Goal: Transaction & Acquisition: Purchase product/service

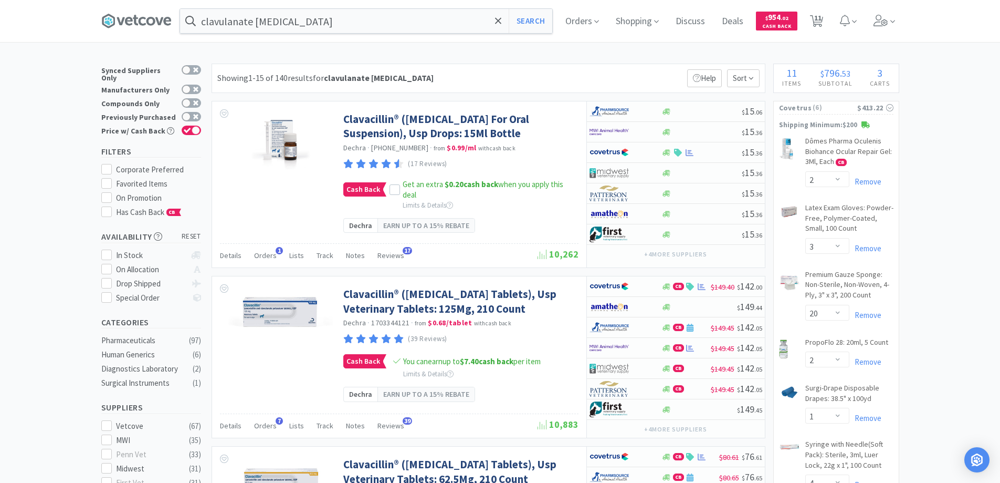
select select "2"
select select "3"
select select "20"
select select "2"
select select "1"
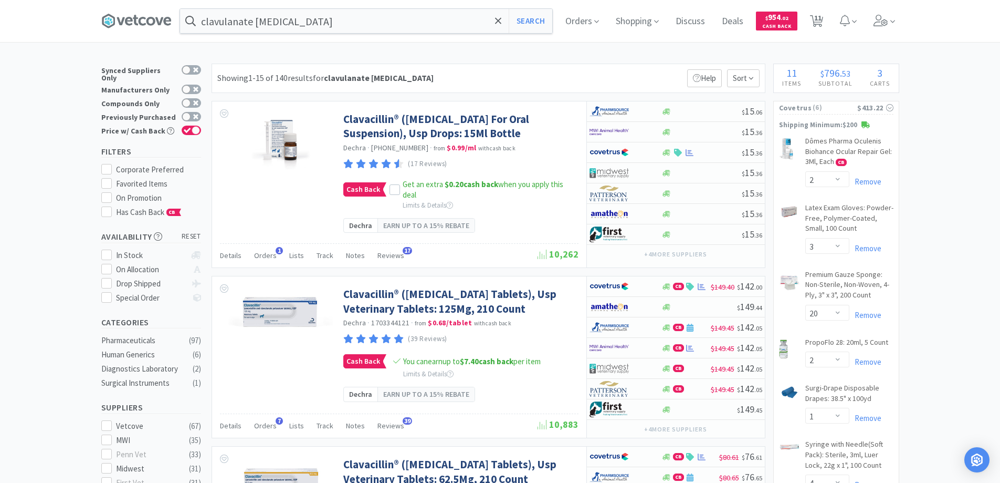
select select "4"
select select "1"
select select "2"
select select "1"
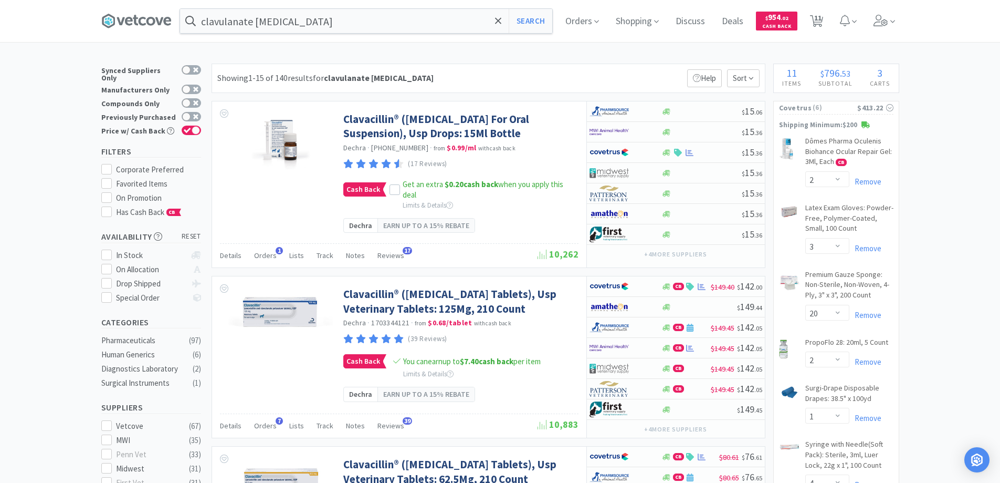
select select "1"
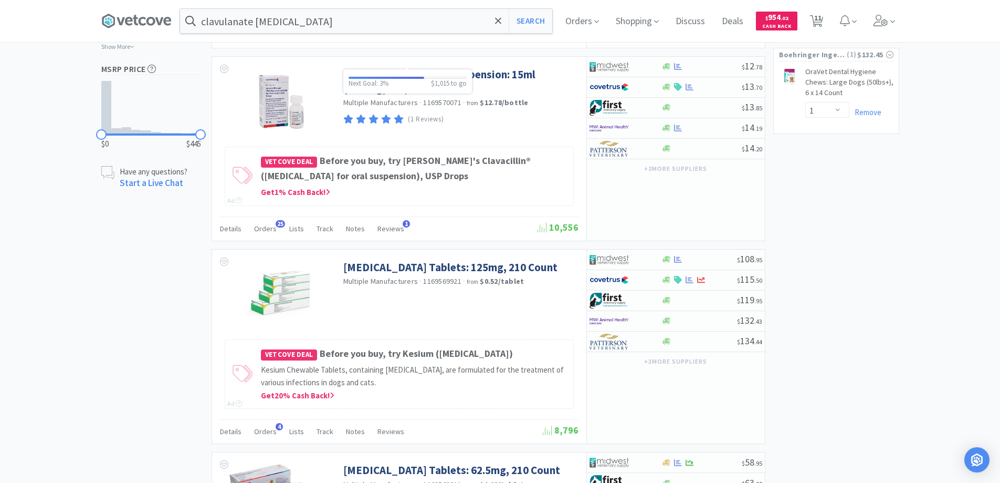
scroll to position [735, 0]
click at [579, 20] on span "Orders" at bounding box center [582, 21] width 42 height 42
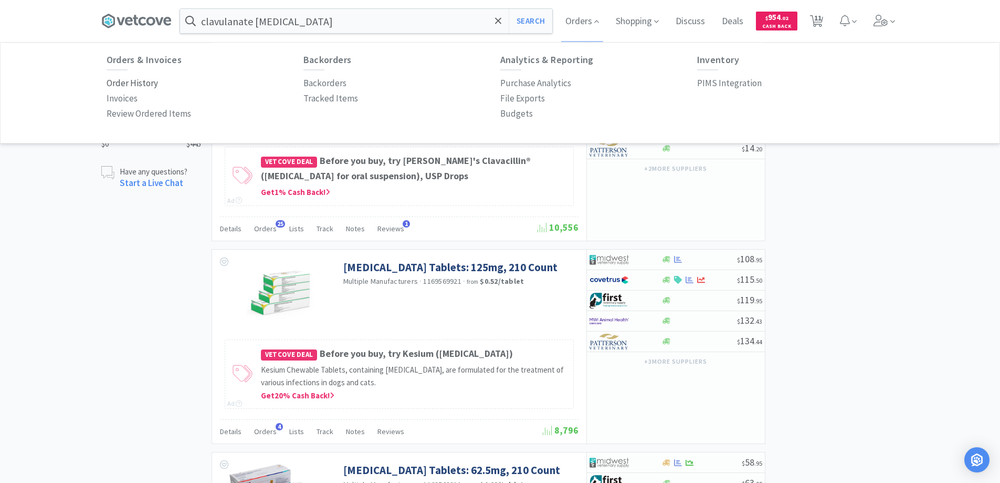
click at [150, 83] on p "Order History" at bounding box center [132, 83] width 51 height 14
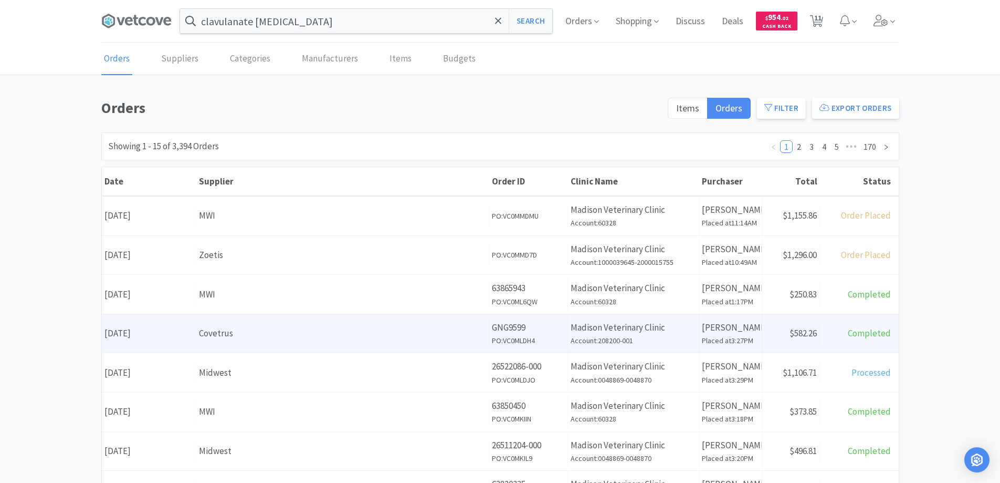
click at [278, 334] on div "Covetrus" at bounding box center [342, 333] width 287 height 14
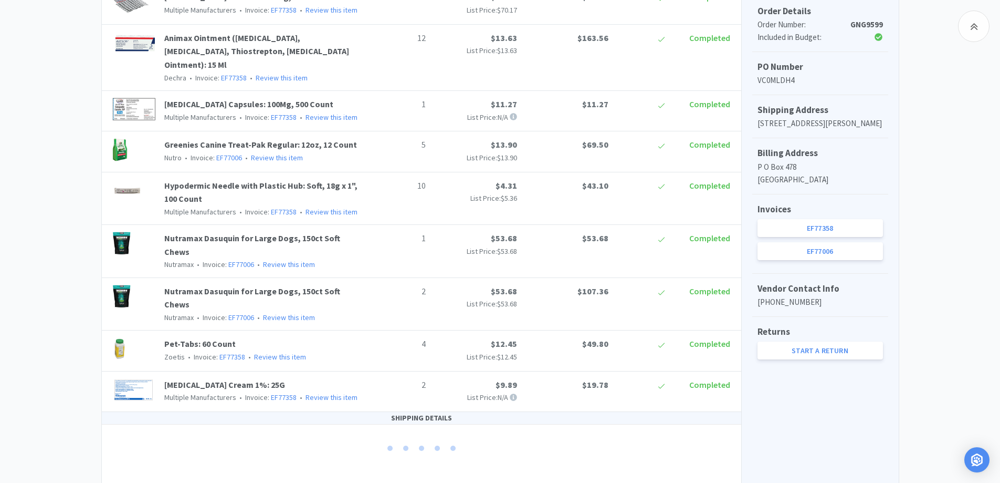
scroll to position [320, 0]
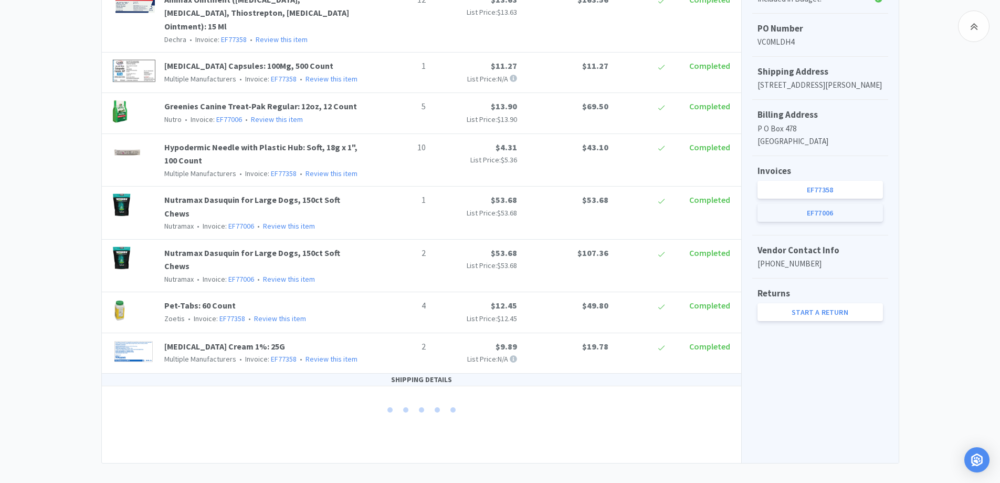
click at [799, 222] on link "EF77006" at bounding box center [820, 213] width 125 height 18
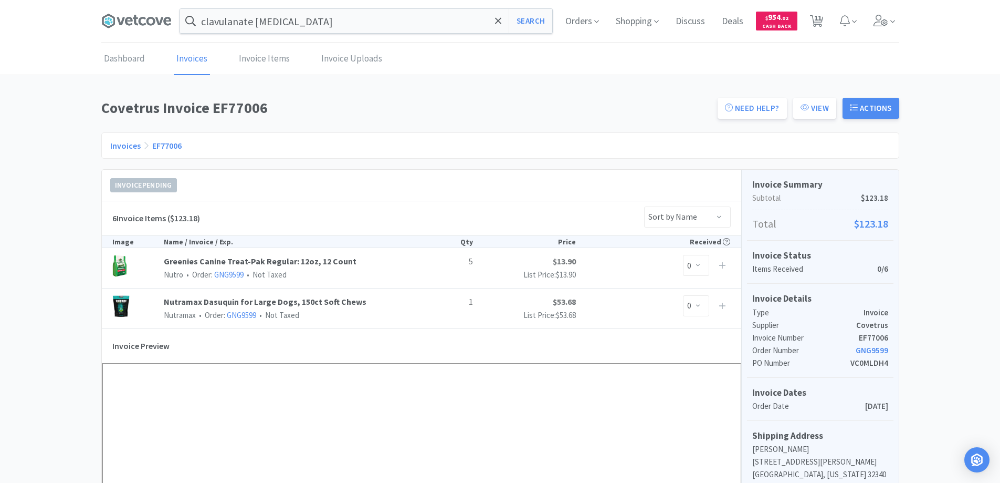
click at [127, 144] on link "Invoices" at bounding box center [125, 145] width 30 height 11
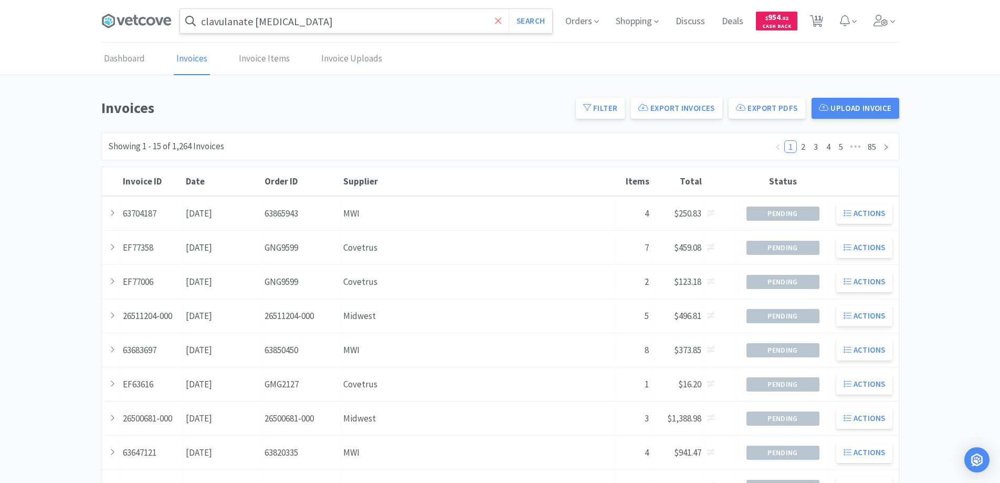
click at [496, 19] on icon at bounding box center [498, 20] width 6 height 6
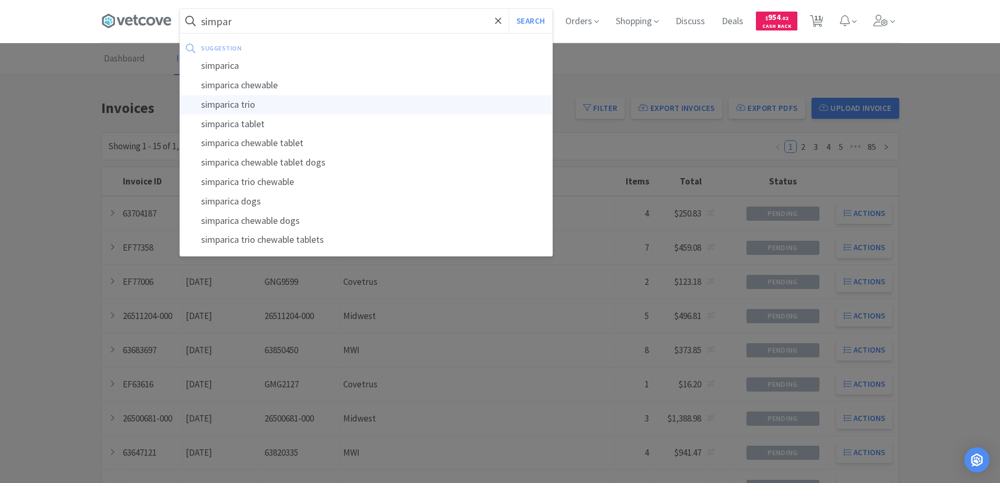
click at [228, 106] on div "simparica trio" at bounding box center [366, 104] width 372 height 19
type input "simparica trio"
select select "2"
select select "3"
select select "20"
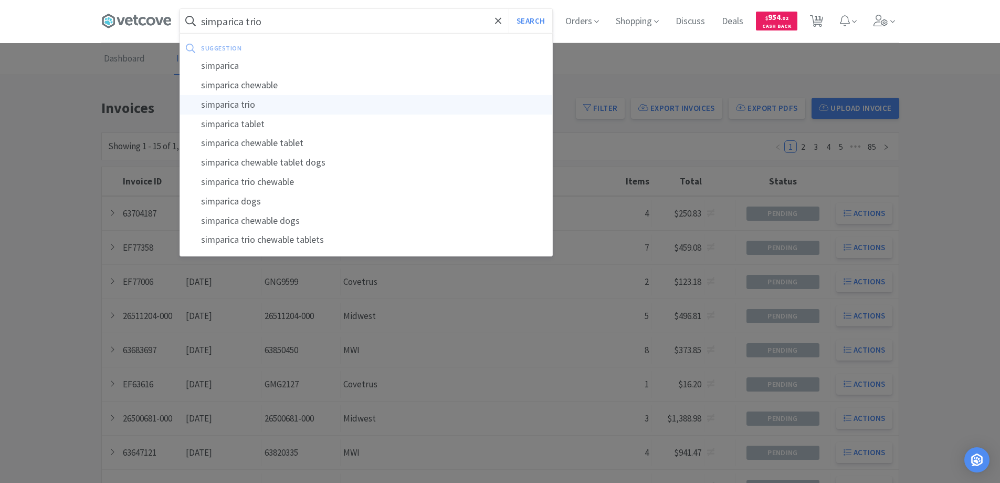
select select "2"
select select "1"
select select "4"
select select "1"
select select "2"
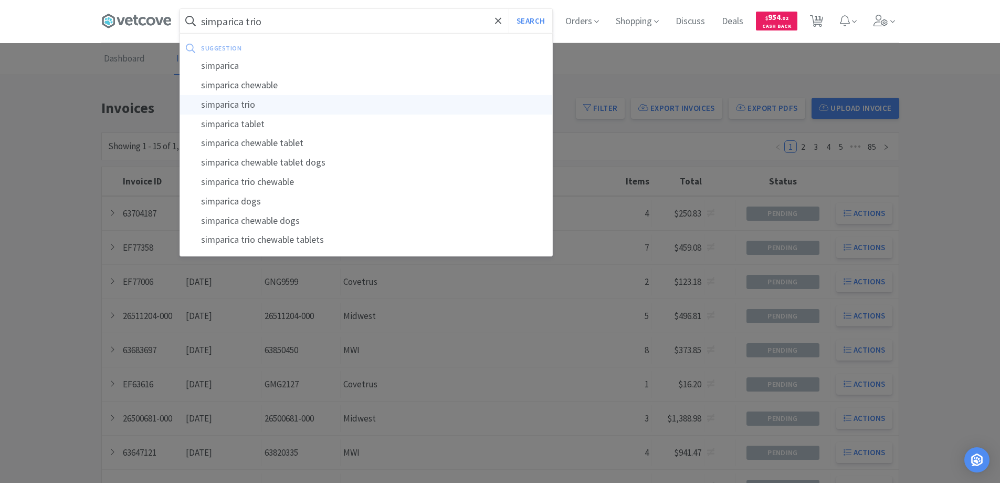
select select "1"
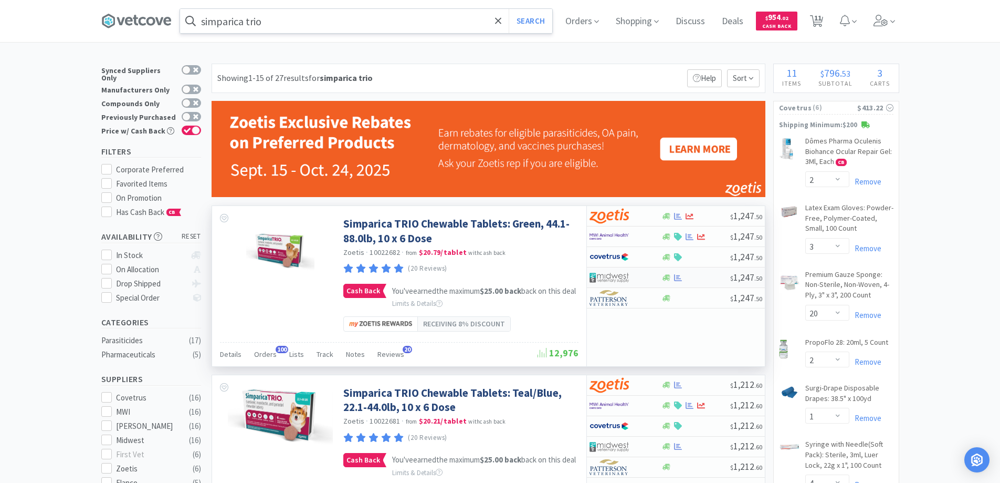
click at [622, 279] on img at bounding box center [609, 277] width 39 height 16
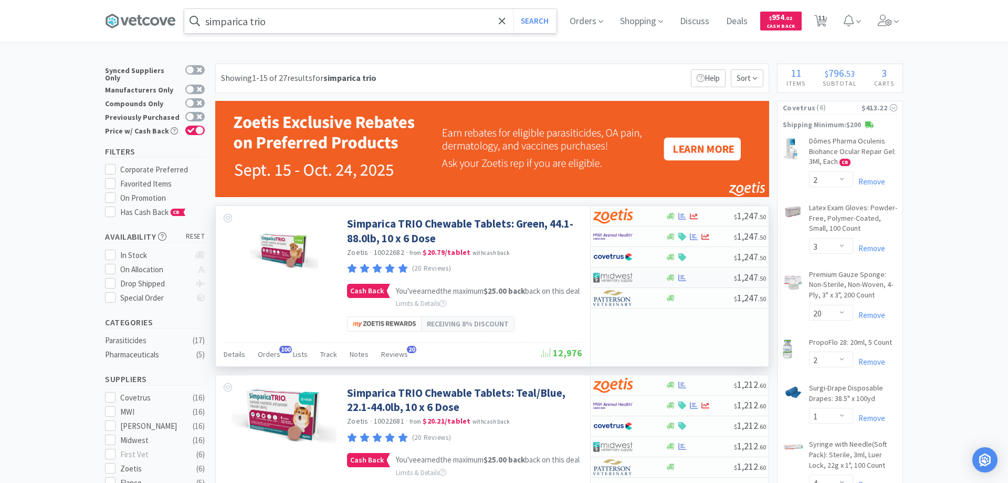
select select "1"
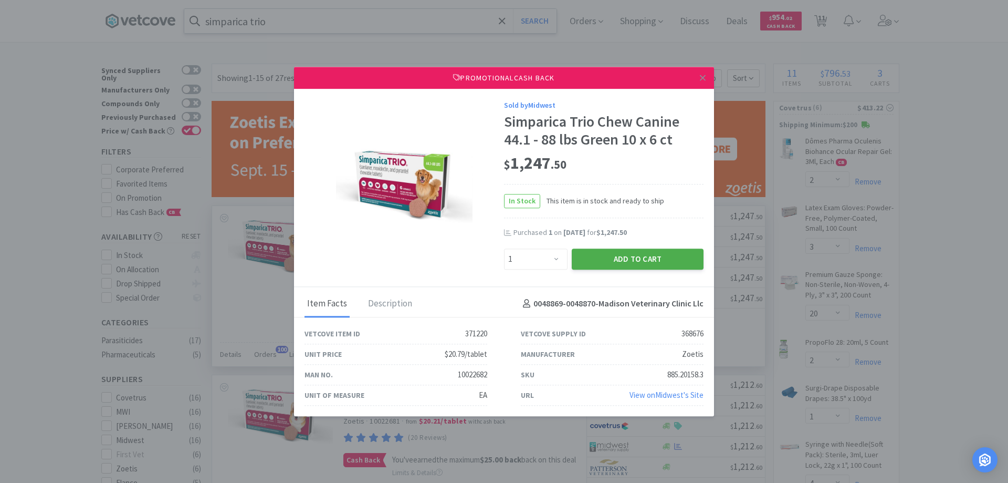
click at [611, 258] on button "Add to Cart" at bounding box center [638, 258] width 132 height 21
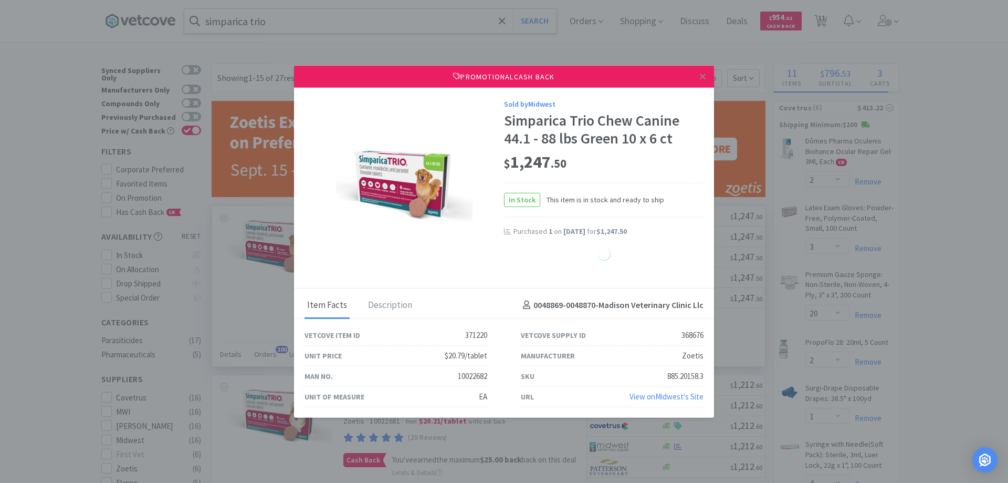
select select "1"
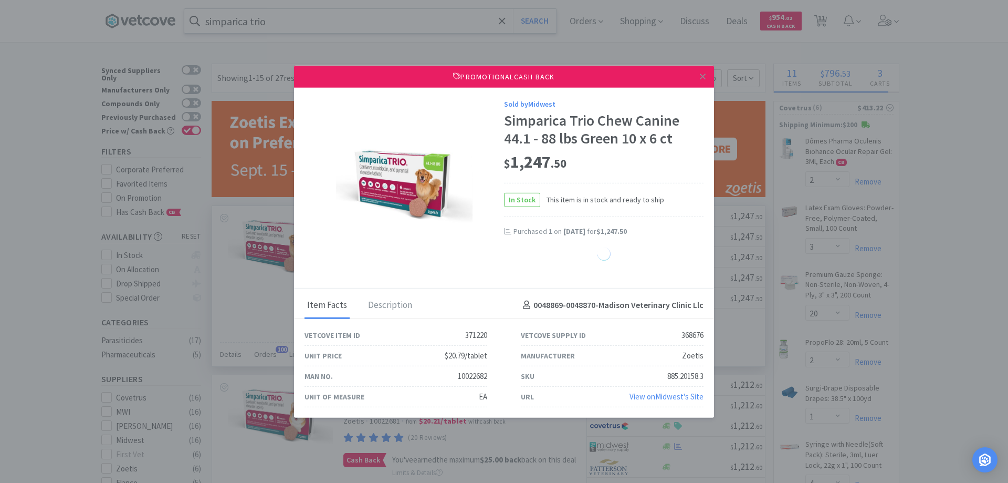
select select "1"
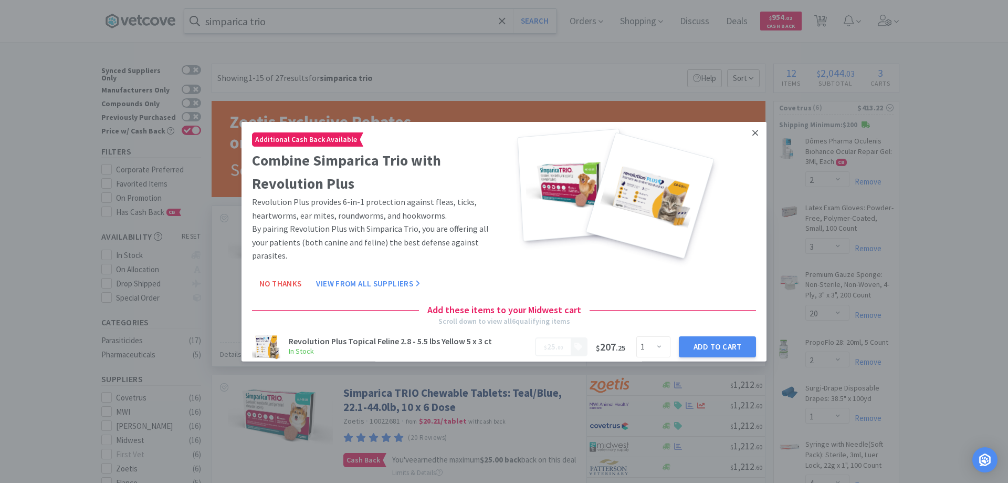
click at [752, 132] on icon at bounding box center [755, 132] width 6 height 9
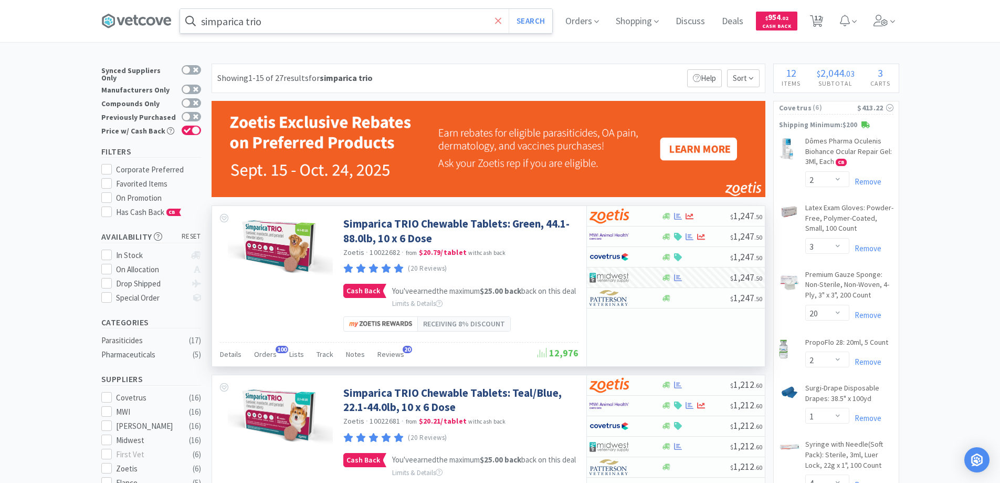
click at [502, 24] on icon at bounding box center [498, 21] width 7 height 11
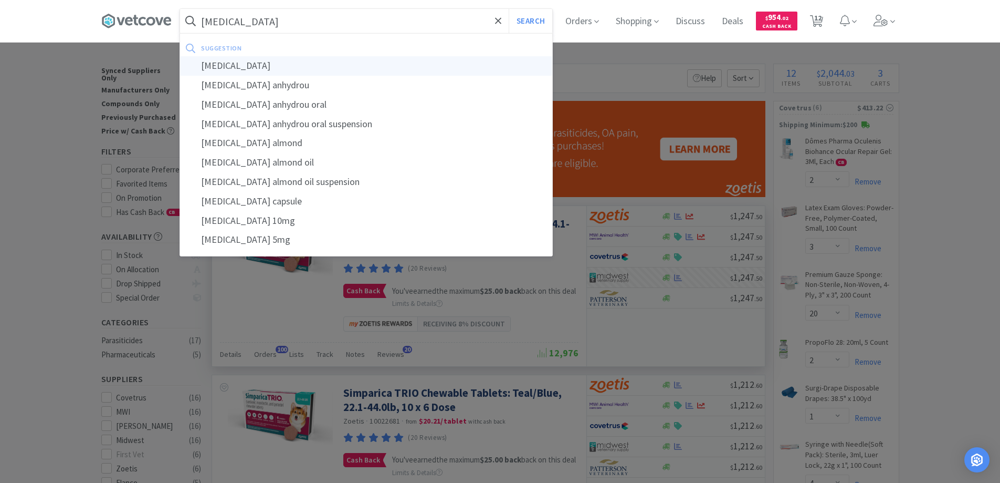
type input "[MEDICAL_DATA]"
click at [224, 66] on div "[MEDICAL_DATA]" at bounding box center [366, 65] width 372 height 19
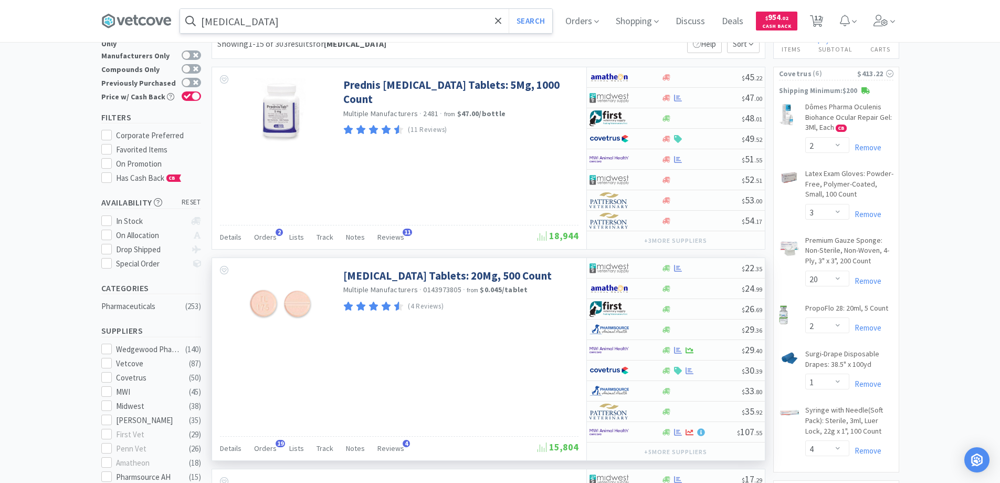
scroll to position [53, 0]
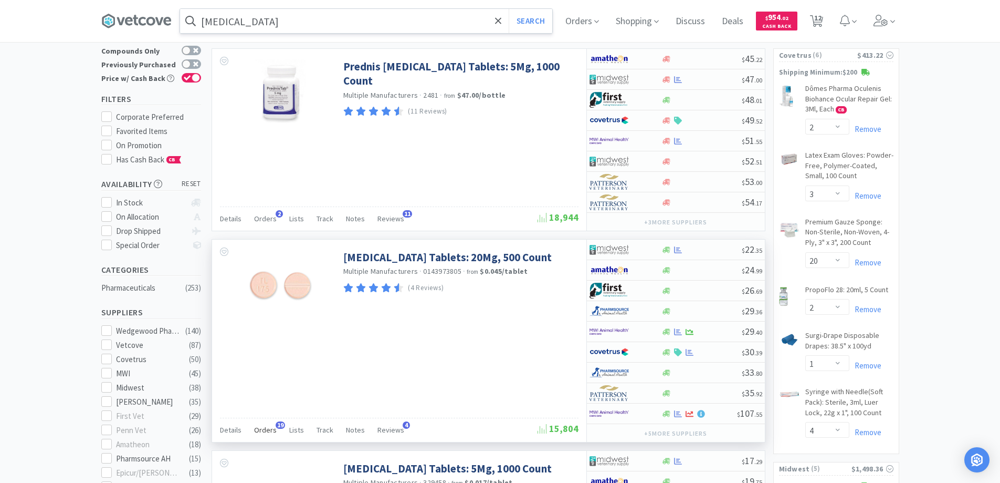
click at [280, 422] on span "19" at bounding box center [280, 424] width 9 height 7
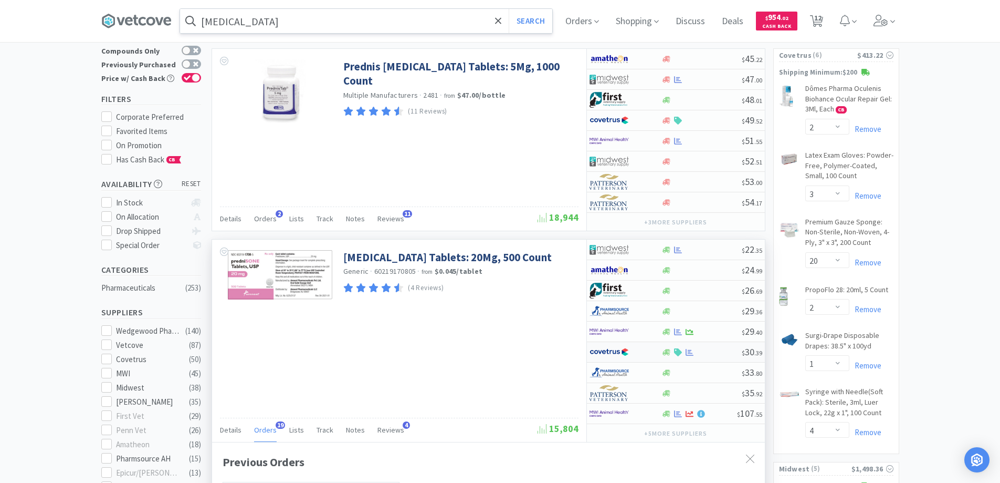
click at [638, 351] on div at bounding box center [619, 352] width 58 height 18
select select "1"
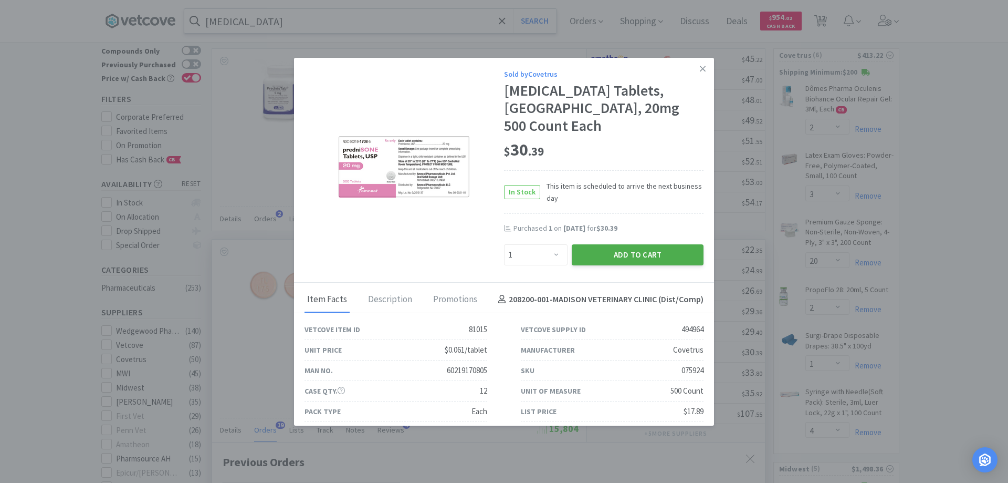
click at [607, 244] on button "Add to Cart" at bounding box center [638, 254] width 132 height 21
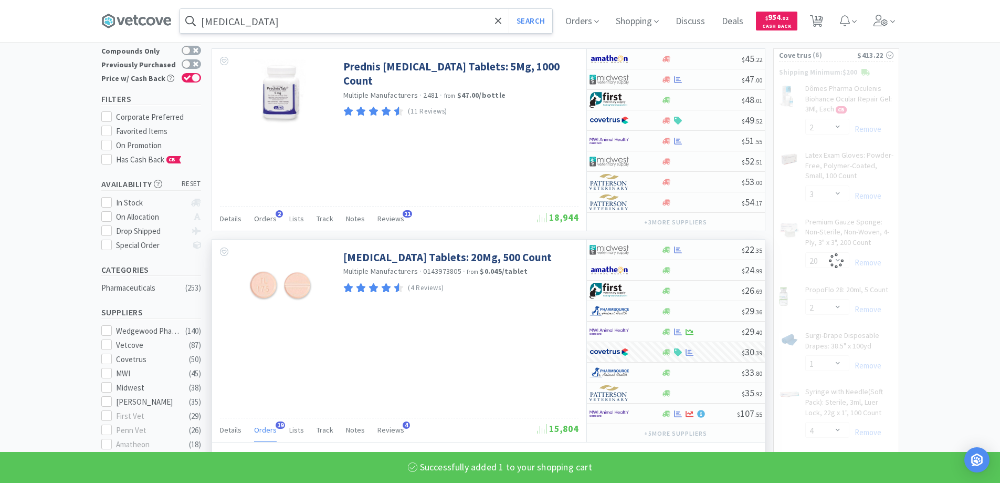
select select "1"
select select "20"
select select "2"
select select "1"
select select "4"
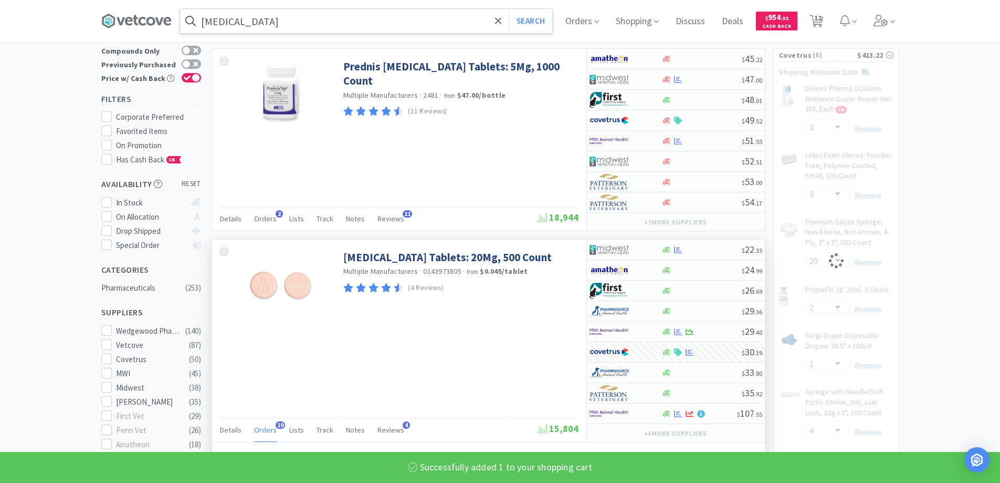
select select "1"
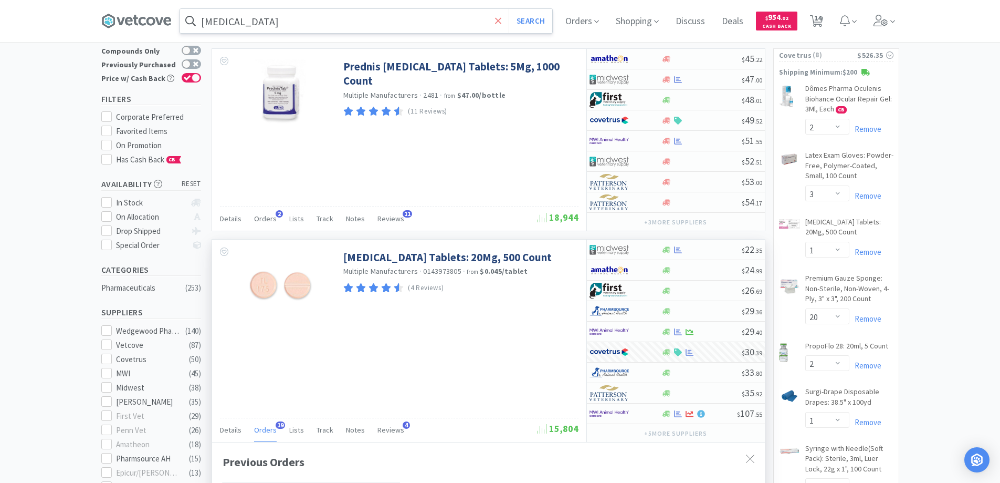
click at [502, 18] on icon at bounding box center [498, 21] width 7 height 11
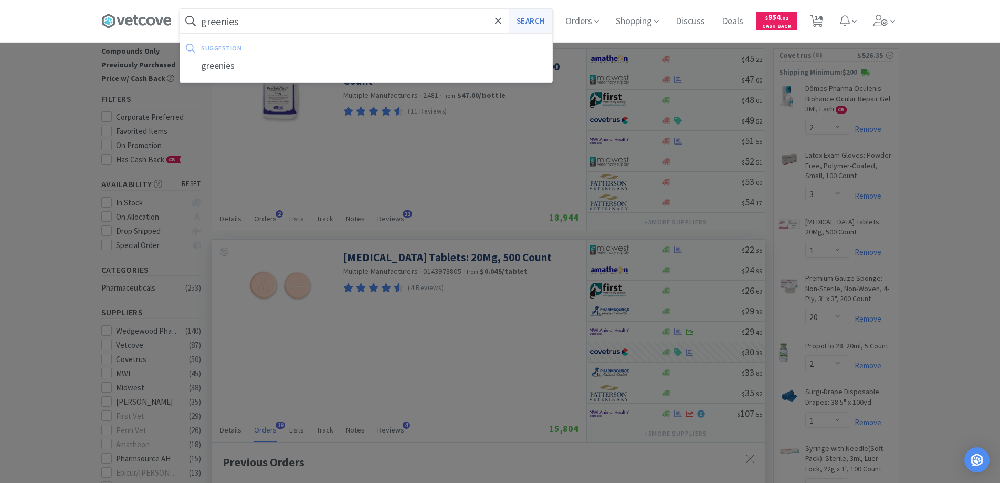
type input "greenies"
click at [531, 17] on button "Search" at bounding box center [531, 21] width 44 height 24
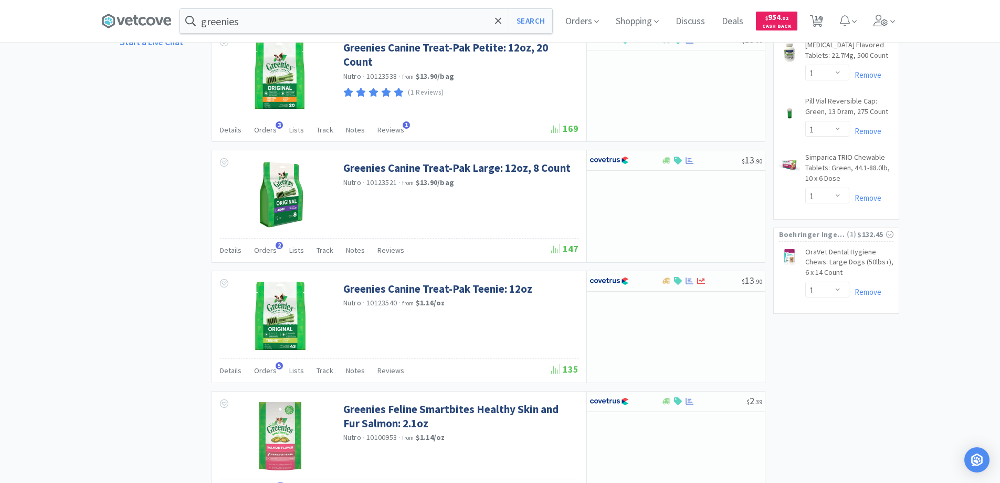
scroll to position [735, 0]
click at [645, 159] on div at bounding box center [619, 160] width 58 height 18
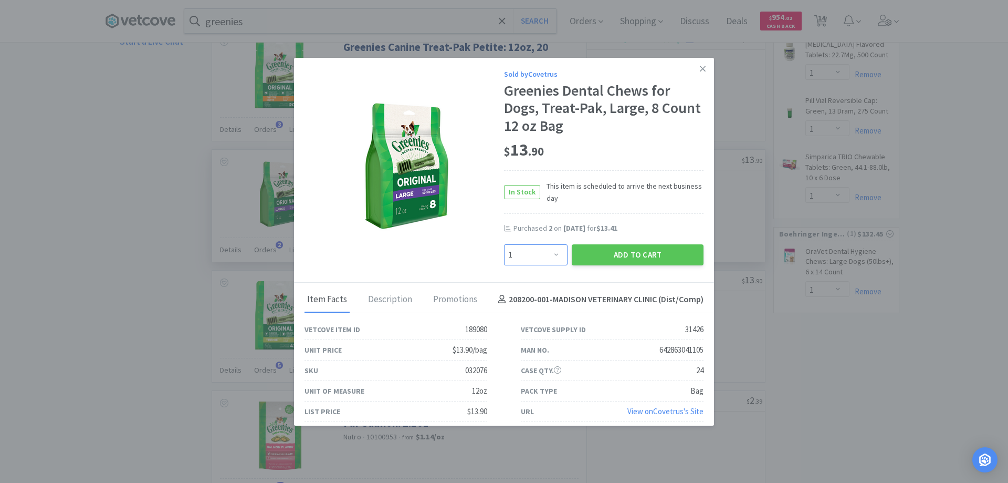
click at [553, 253] on select "Enter Quantity 1 2 3 4 5 6 7 8 9 10 11 12 13 14 15 16 17 18 19 20 Enter Quantity" at bounding box center [536, 254] width 64 height 21
select select "2"
click at [504, 244] on select "Enter Quantity 1 2 3 4 5 6 7 8 9 10 11 12 13 14 15 16 17 18 19 20 Enter Quantity" at bounding box center [536, 254] width 64 height 21
click at [617, 257] on button "Add to Cart" at bounding box center [638, 254] width 132 height 21
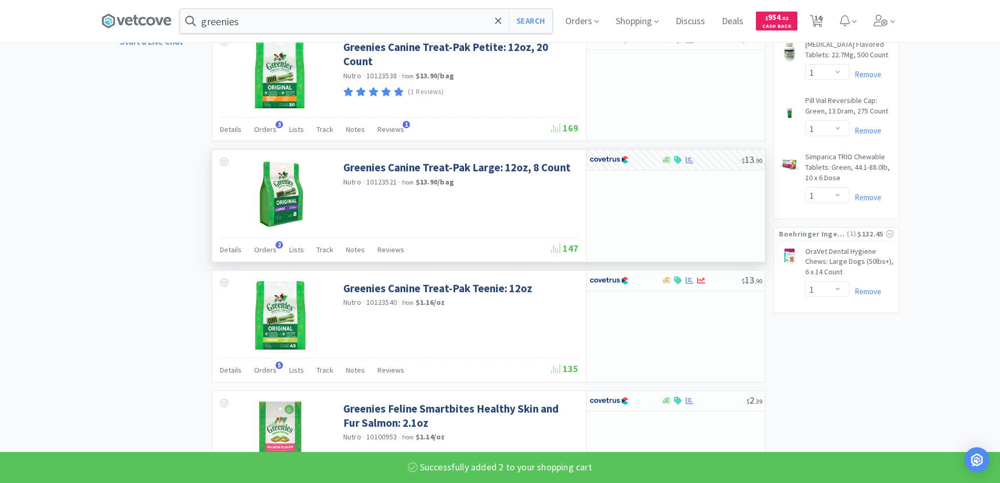
select select "2"
select select "3"
select select "1"
select select "20"
select select "2"
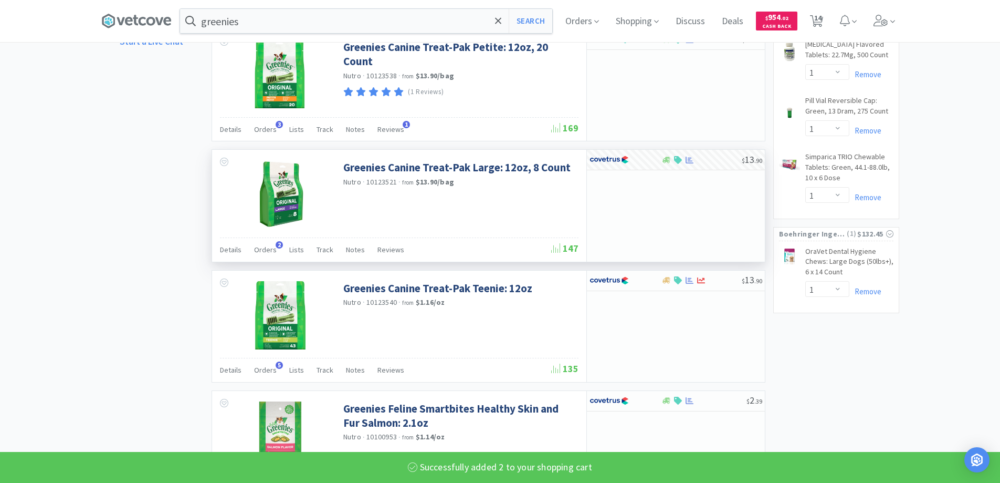
select select "1"
select select "4"
select select "1"
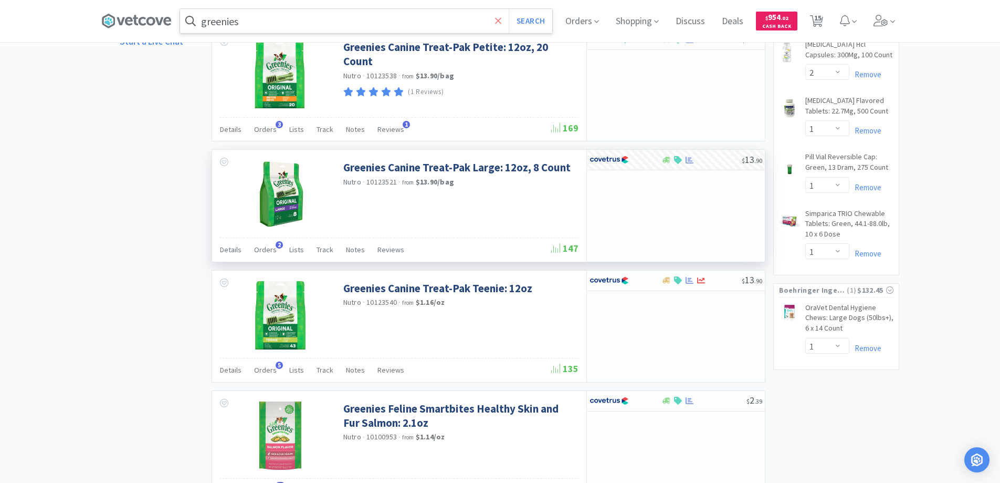
click at [501, 19] on icon at bounding box center [498, 20] width 6 height 6
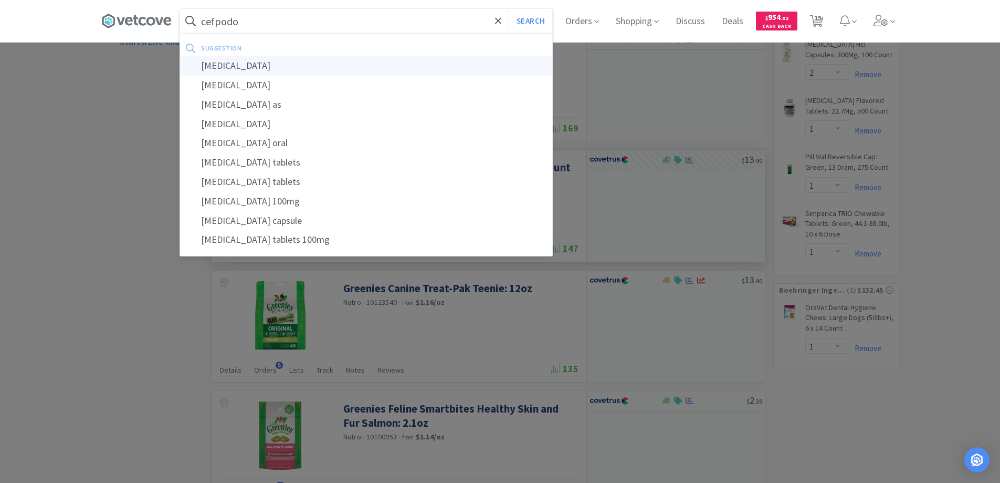
click at [226, 66] on div "[MEDICAL_DATA]" at bounding box center [366, 65] width 372 height 19
type input "[MEDICAL_DATA]"
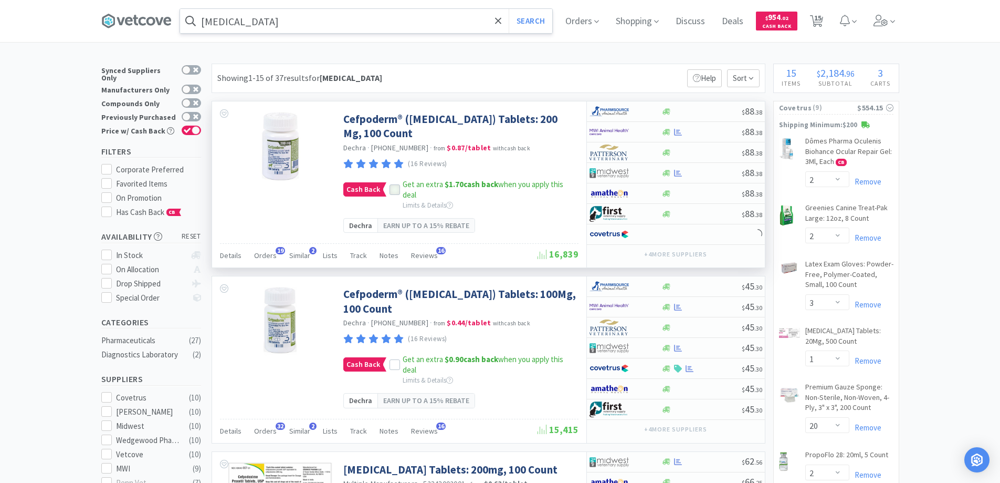
click at [391, 190] on icon at bounding box center [394, 189] width 7 height 7
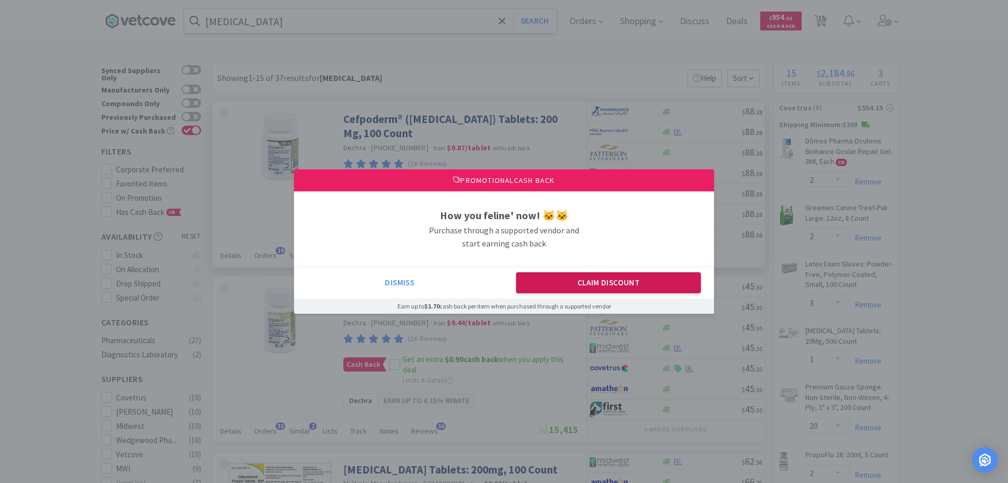
click at [553, 285] on button "Claim Discount" at bounding box center [608, 282] width 185 height 21
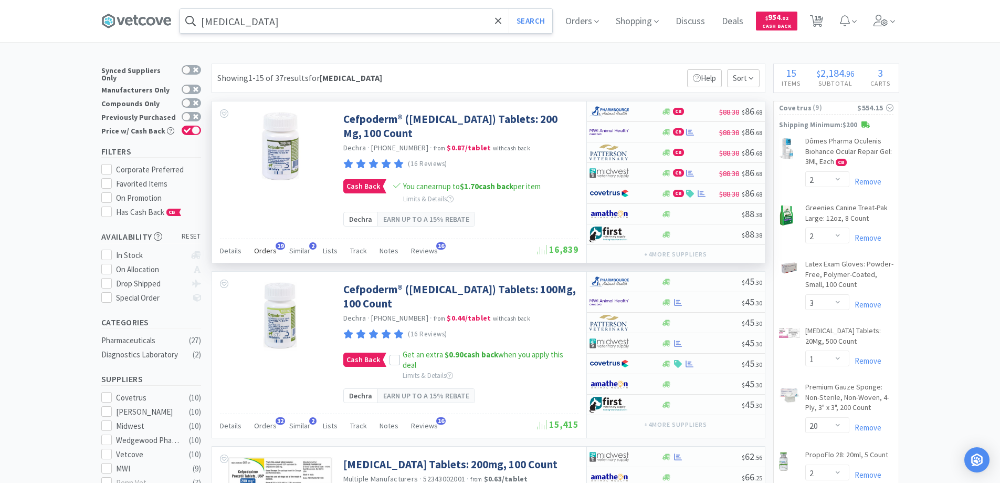
click at [276, 246] on span "19" at bounding box center [280, 245] width 9 height 7
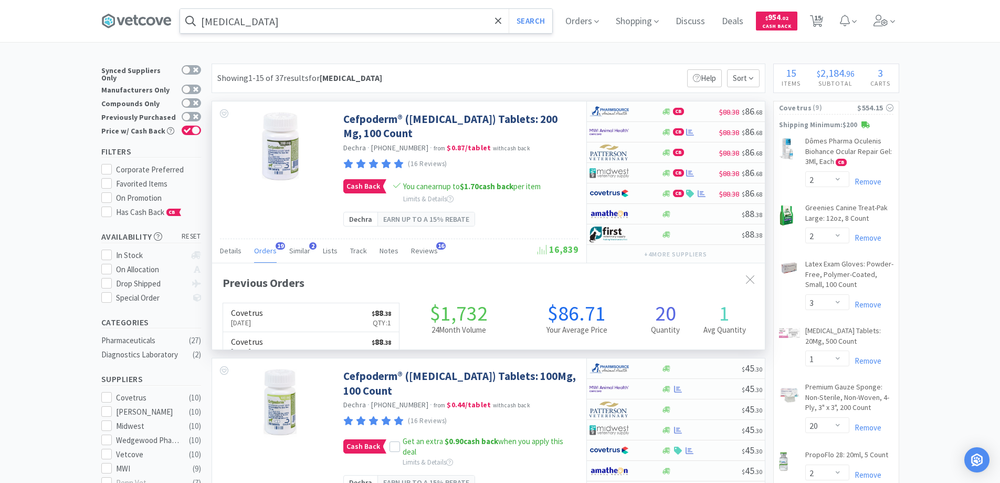
scroll to position [281, 553]
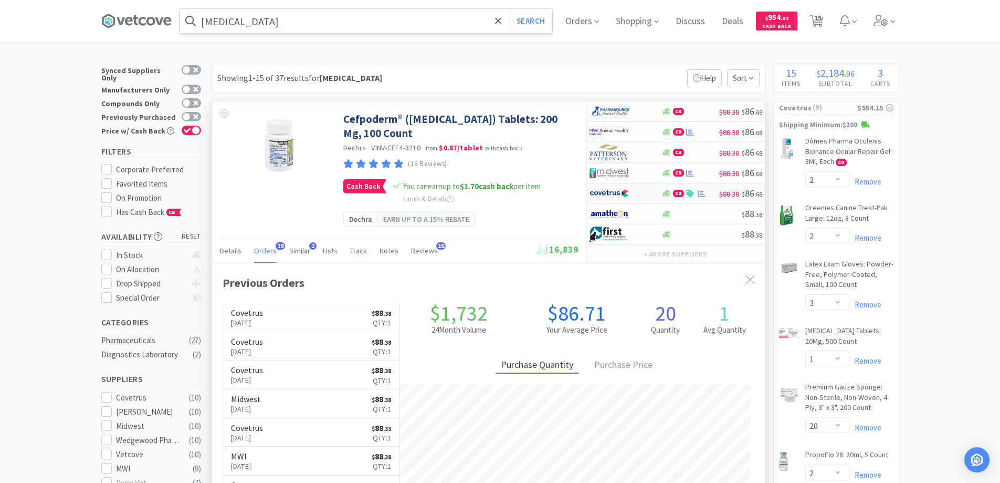
click at [644, 192] on div at bounding box center [619, 193] width 58 height 18
select select "1"
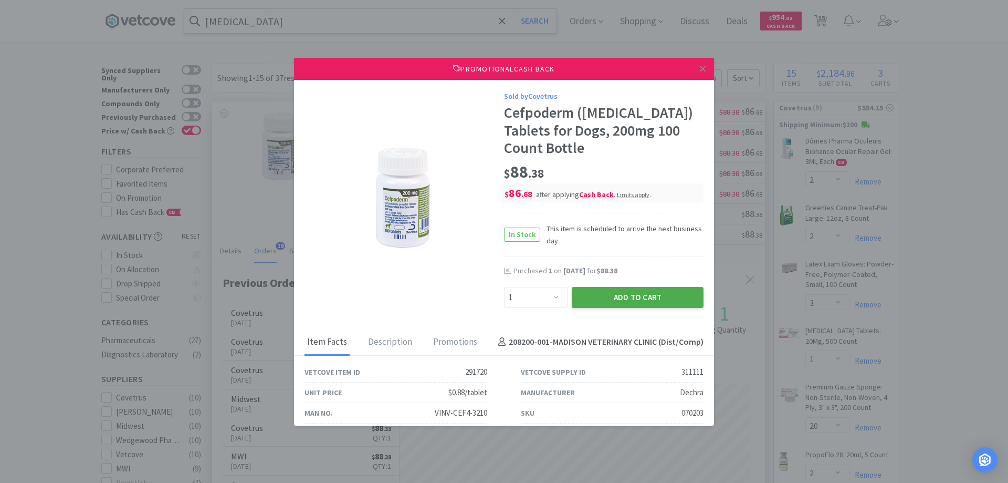
click at [592, 299] on button "Add to Cart" at bounding box center [638, 297] width 132 height 21
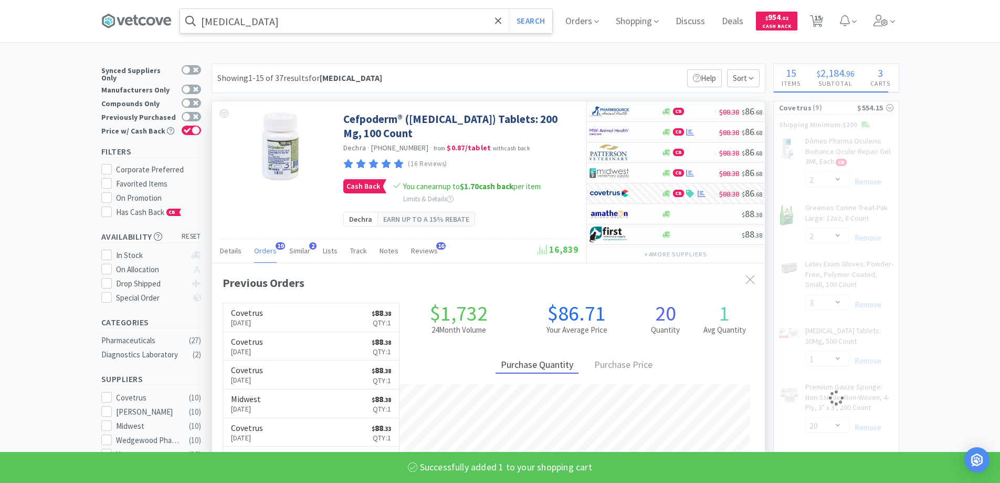
select select "1"
select select "2"
select select "3"
select select "1"
select select "20"
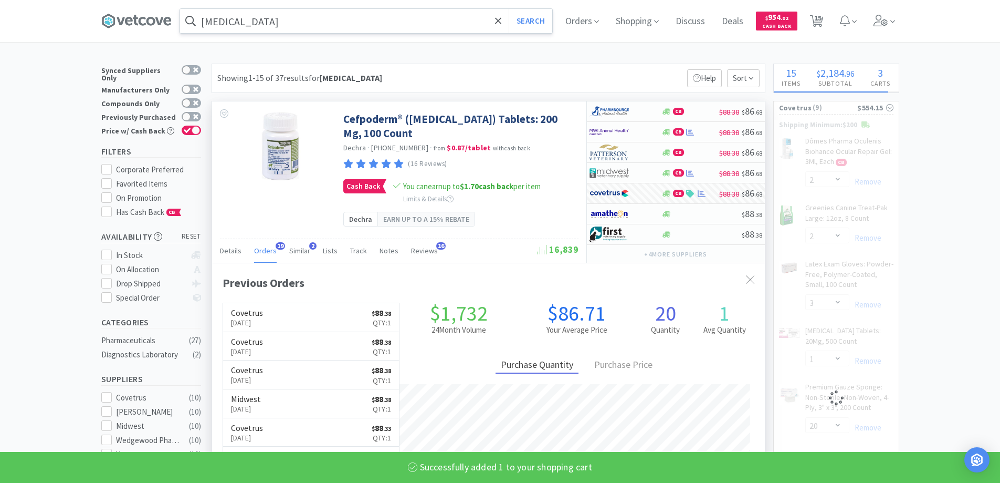
select select "2"
select select "1"
select select "4"
select select "1"
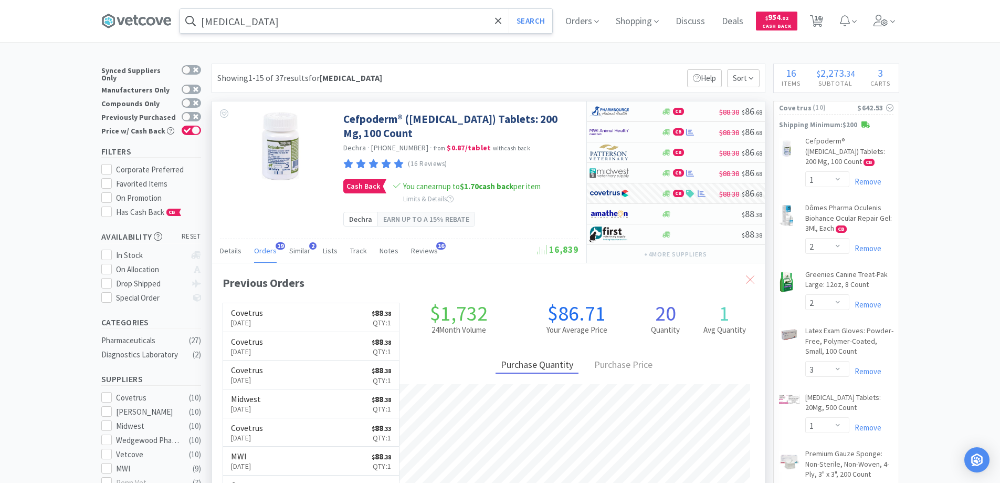
click at [749, 278] on icon at bounding box center [750, 279] width 8 height 8
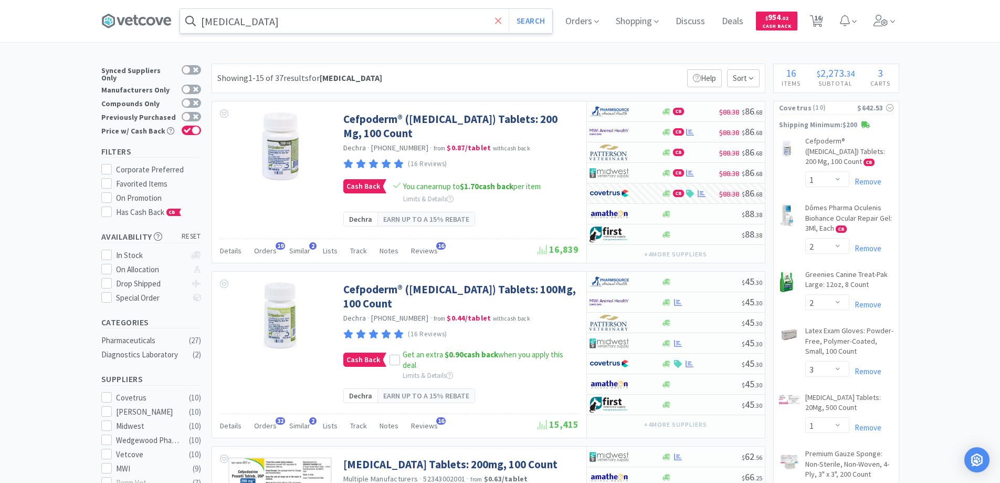
click at [500, 21] on icon at bounding box center [498, 21] width 7 height 11
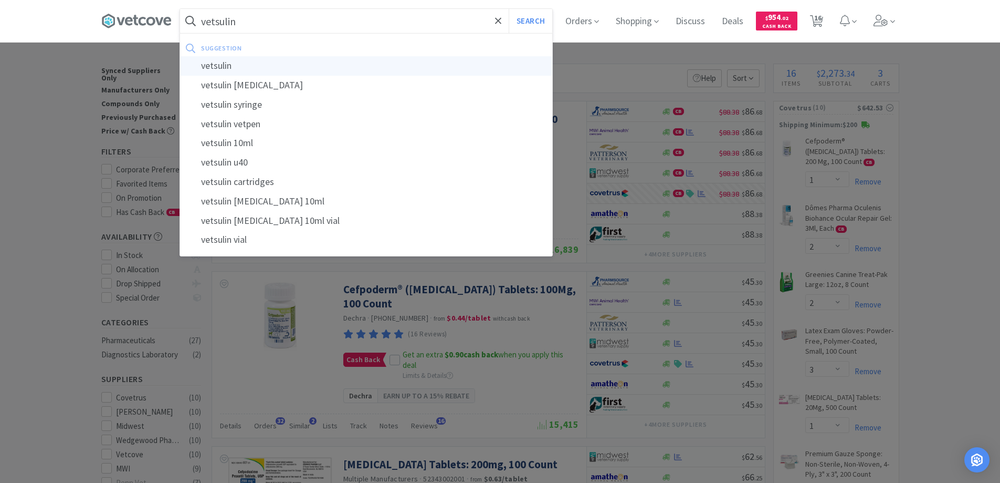
type input "vetsulin"
click at [223, 65] on div "vetsulin" at bounding box center [366, 65] width 372 height 19
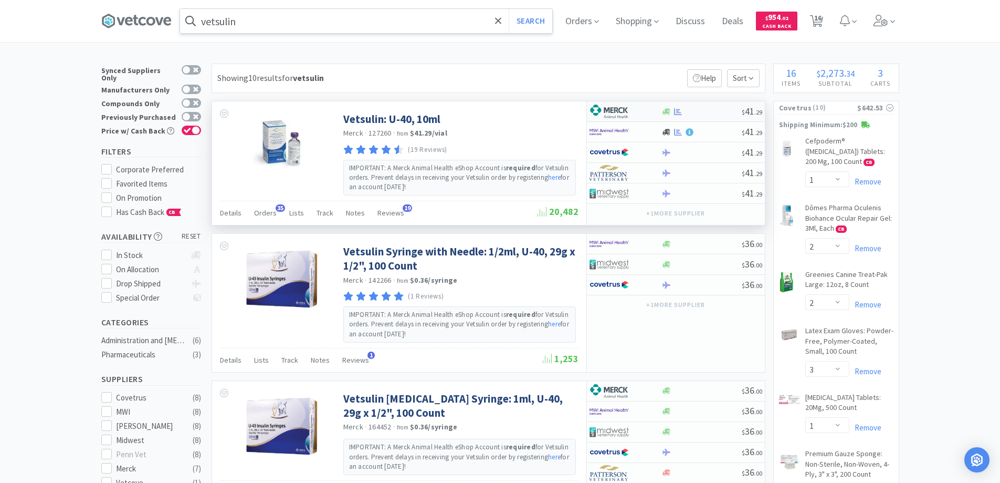
click at [642, 109] on div at bounding box center [619, 111] width 58 height 18
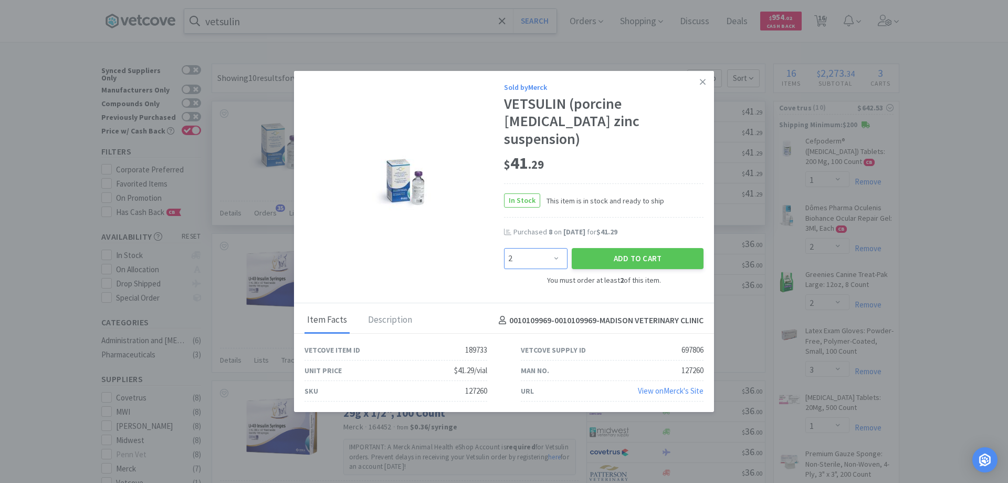
click at [558, 248] on select "Enter Quantity 2 3 4 5 6 7 8 9 10 11 12 13 14 15 16 17 18 19 20 21 Enter Quanti…" at bounding box center [536, 258] width 64 height 21
select select "8"
click at [504, 248] on select "Enter Quantity 2 3 4 5 6 7 8 9 10 11 12 13 14 15 16 17 18 19 20 21 Enter Quanti…" at bounding box center [536, 258] width 64 height 21
click at [615, 250] on button "Add to Cart" at bounding box center [638, 258] width 132 height 21
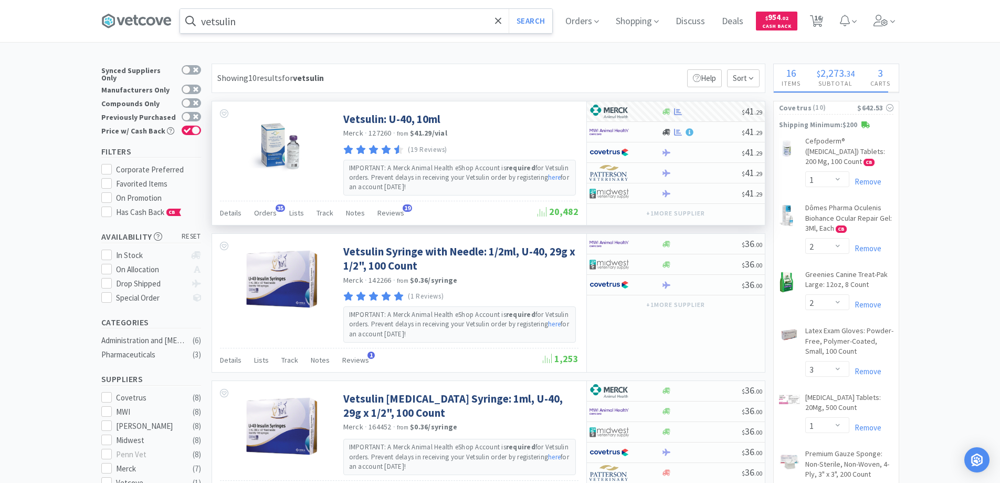
select select "8"
click at [822, 17] on span "17" at bounding box center [817, 18] width 7 height 42
select select "1"
select select "8"
select select "1"
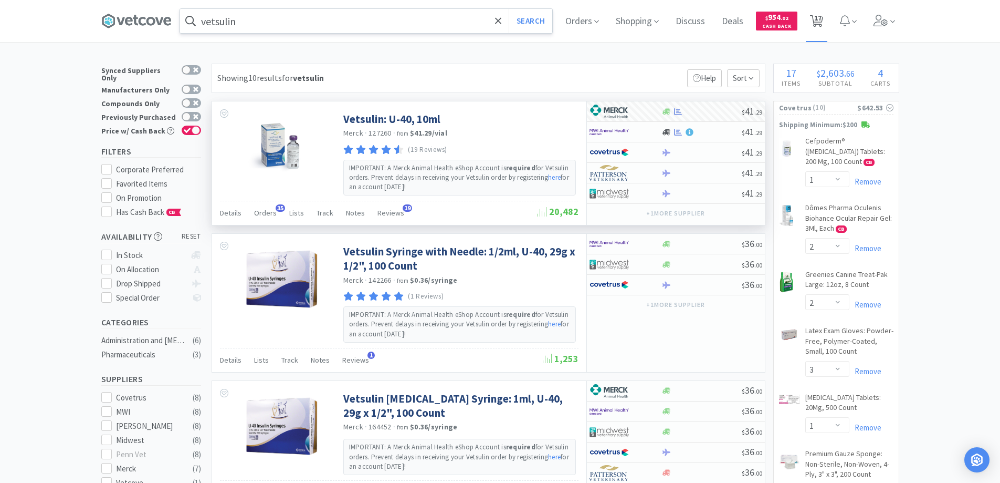
select select "2"
select select "3"
select select "1"
select select "20"
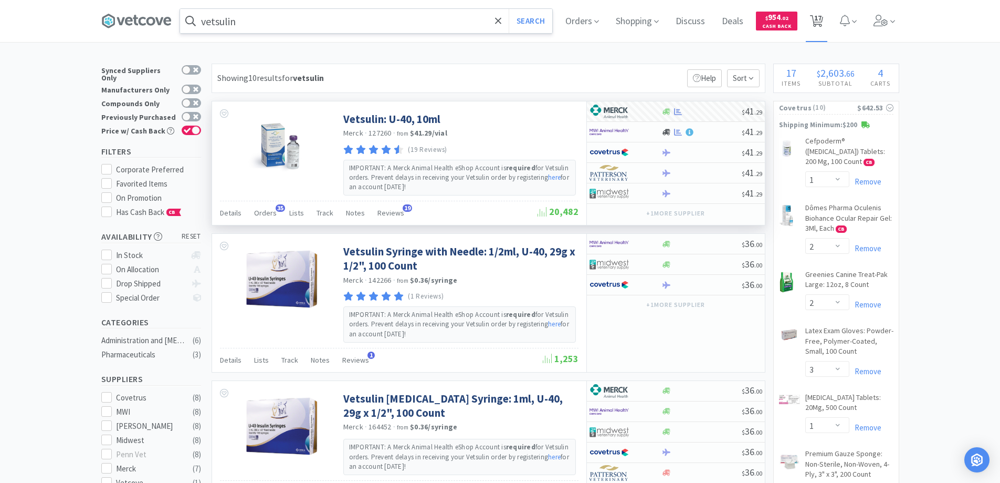
select select "2"
select select "1"
select select "4"
select select "1"
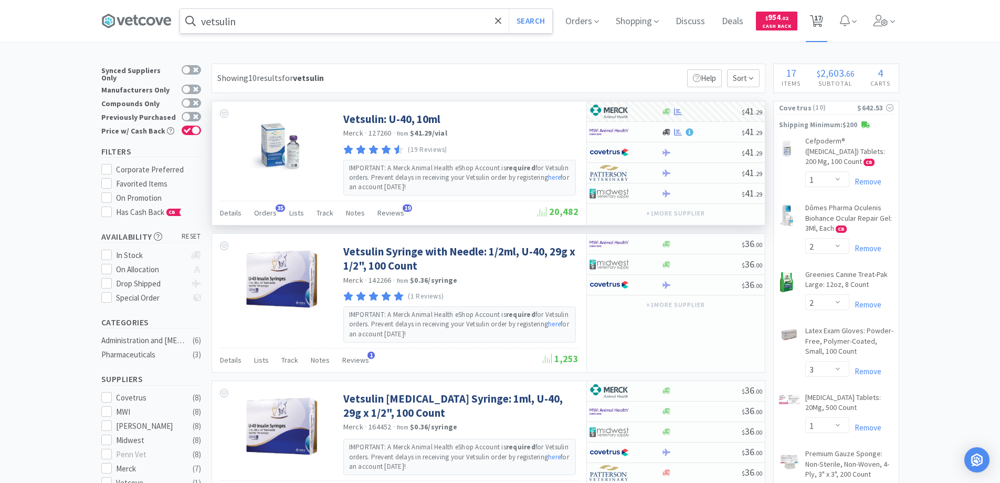
select select "2"
select select "1"
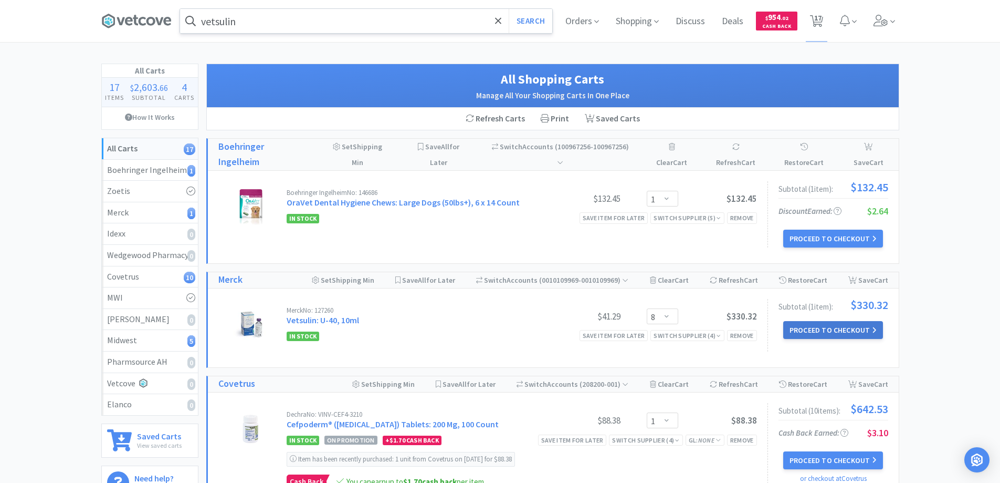
click at [806, 329] on button "Proceed to Checkout" at bounding box center [833, 330] width 100 height 18
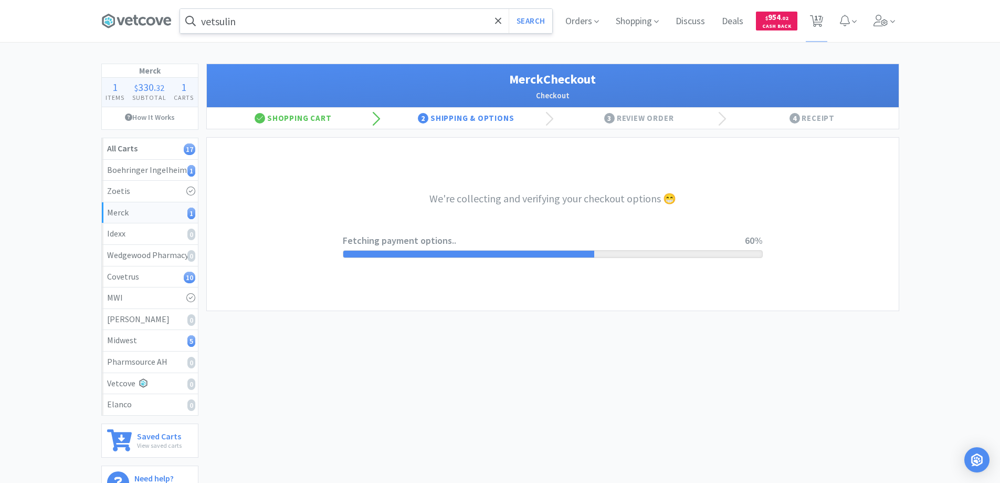
select select "-E803-9633-Q2BK98JX4CWZ1W"
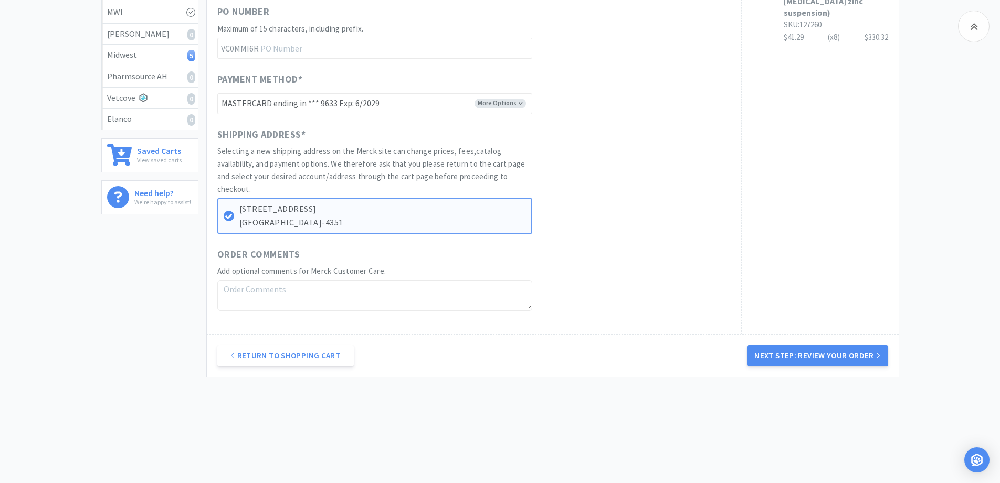
scroll to position [287, 0]
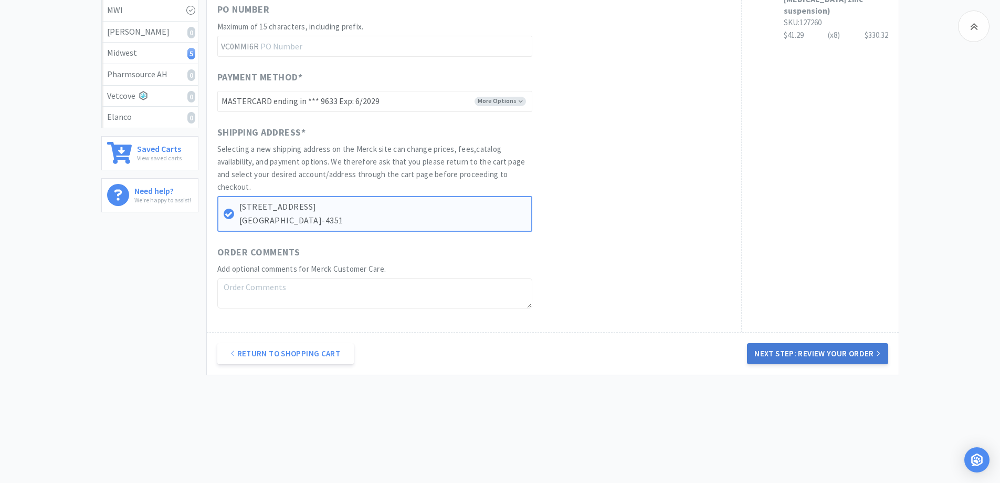
click at [802, 353] on button "Next Step: Review Your Order" at bounding box center [817, 353] width 141 height 21
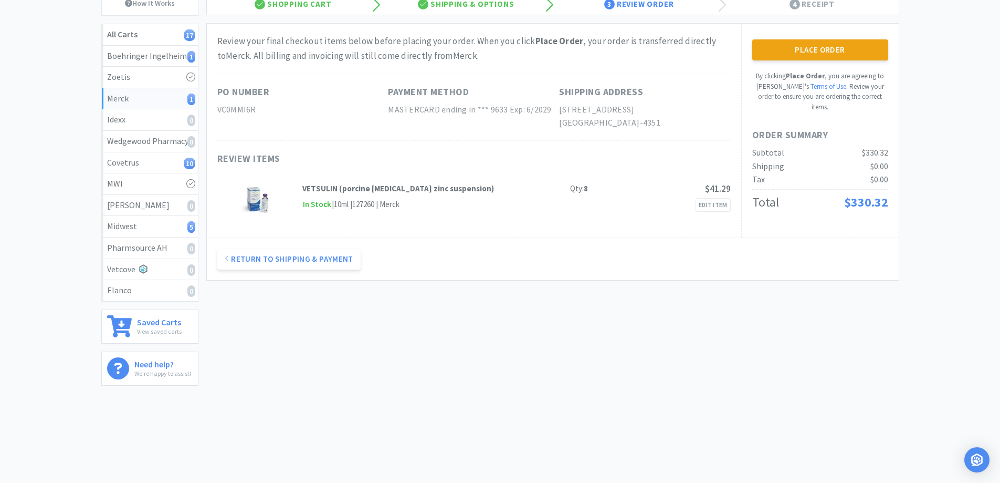
scroll to position [0, 0]
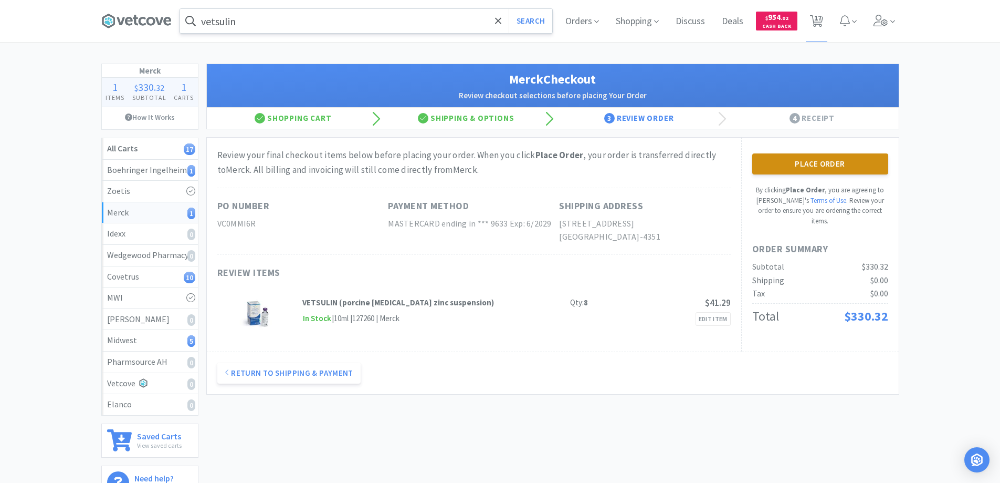
click at [804, 165] on button "Place Order" at bounding box center [820, 163] width 136 height 21
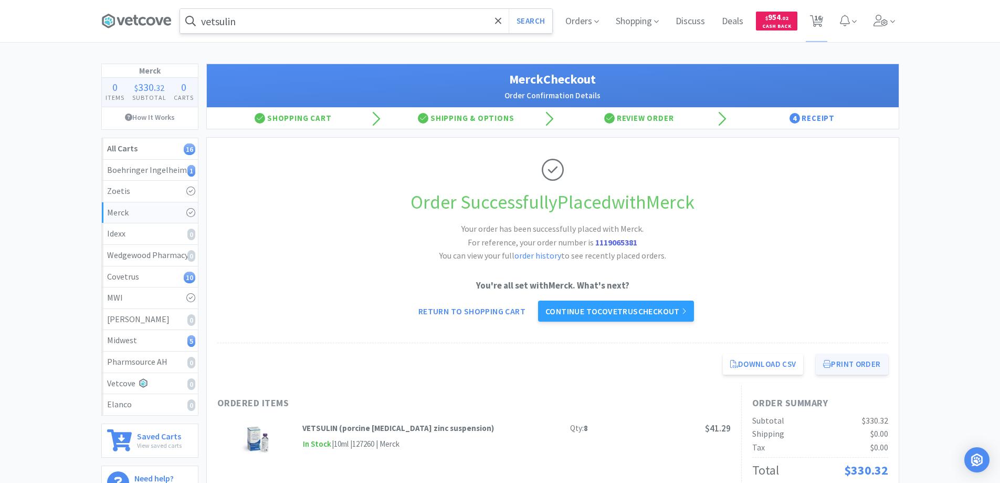
click at [835, 362] on button "Print Order" at bounding box center [852, 363] width 72 height 21
click at [820, 20] on span "16" at bounding box center [817, 18] width 7 height 42
select select "1"
select select "2"
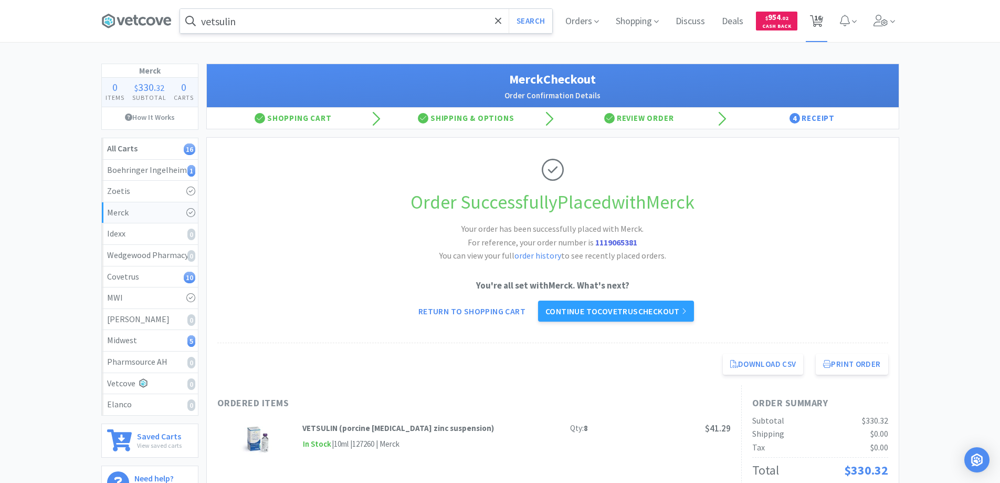
select select "2"
select select "3"
select select "1"
select select "20"
select select "2"
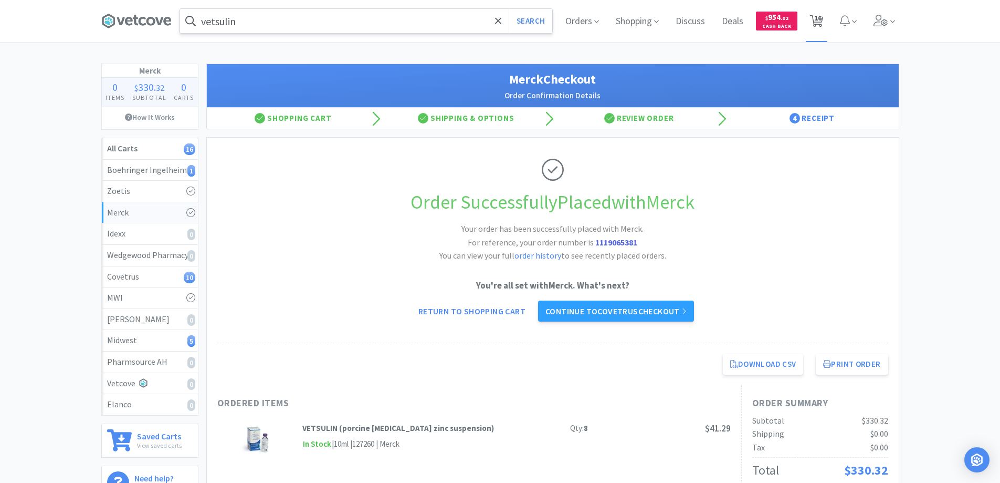
select select "1"
select select "4"
select select "1"
select select "2"
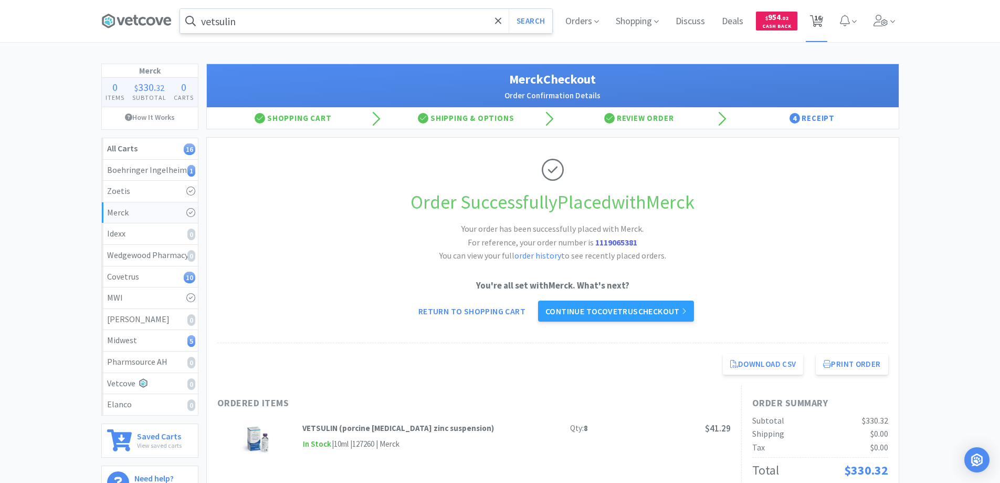
select select "1"
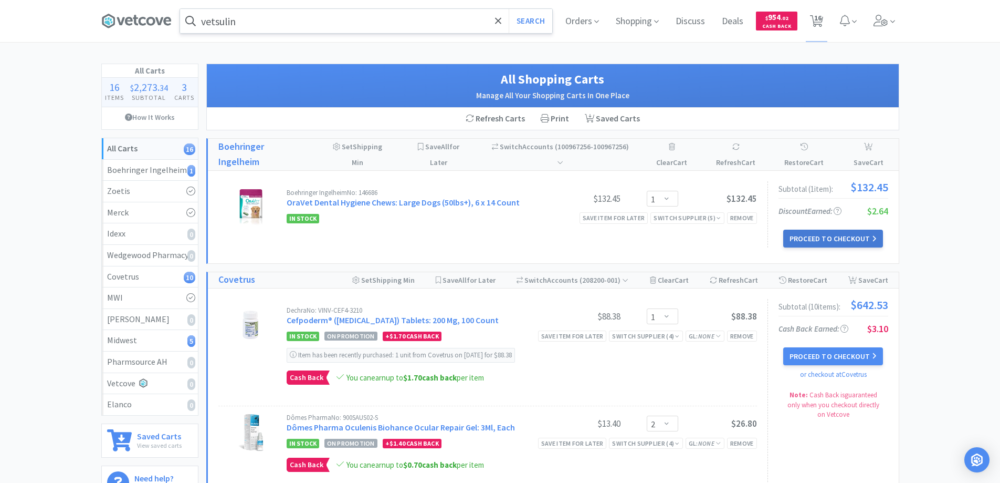
click at [815, 237] on button "Proceed to Checkout" at bounding box center [833, 238] width 100 height 18
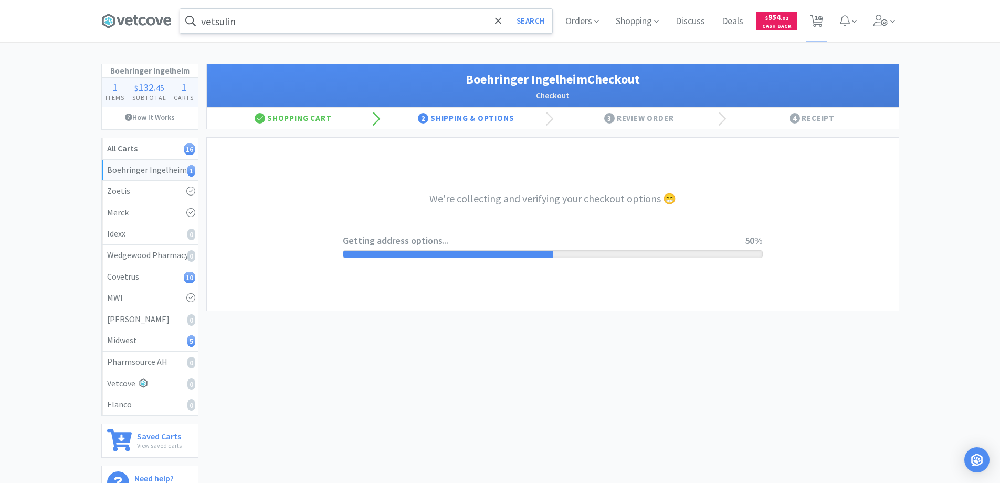
select select "invoice"
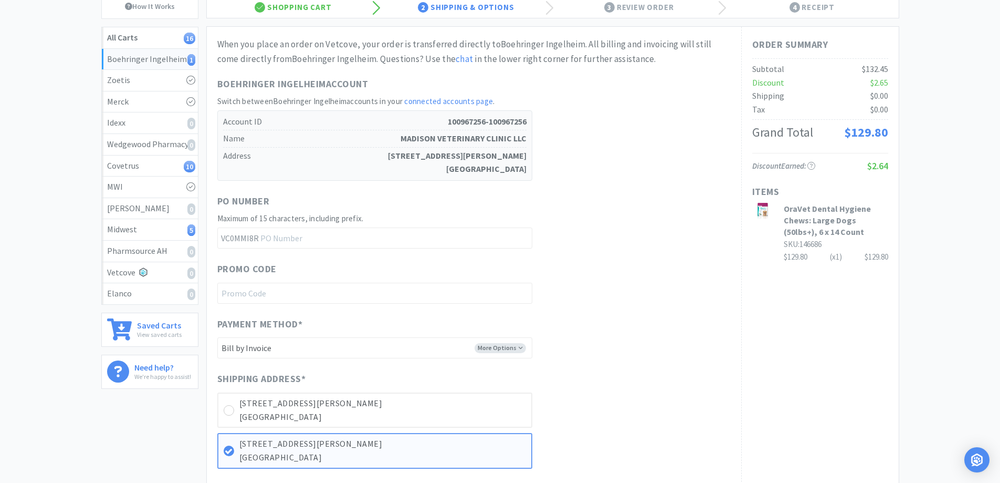
scroll to position [210, 0]
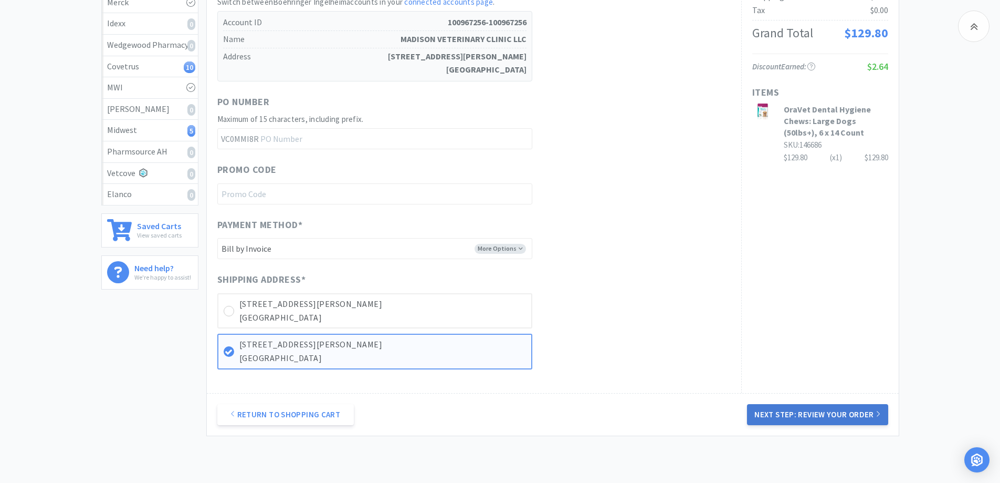
click at [805, 414] on button "Next Step: Review Your Order" at bounding box center [817, 414] width 141 height 21
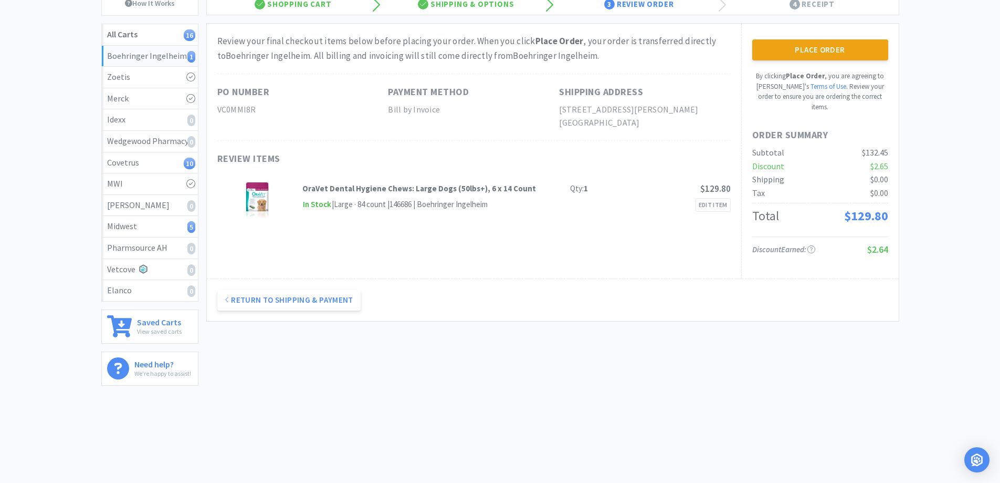
scroll to position [0, 0]
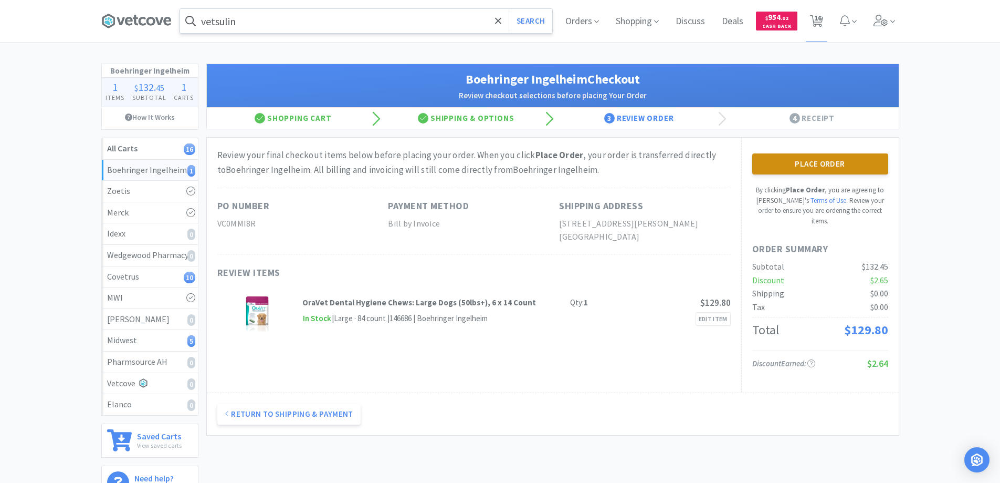
click at [798, 158] on button "Place Order" at bounding box center [820, 163] width 136 height 21
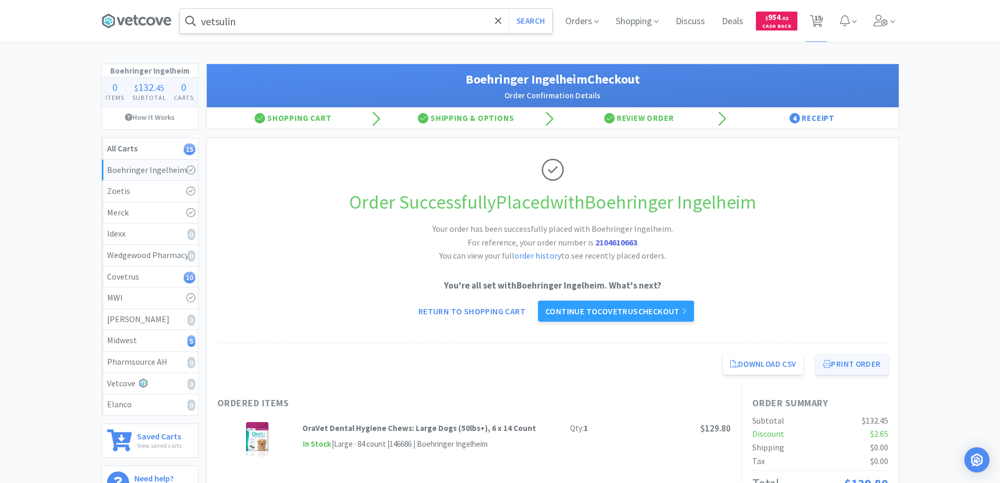
click at [842, 364] on button "Print Order" at bounding box center [852, 363] width 72 height 21
click at [820, 15] on span "15" at bounding box center [817, 18] width 7 height 42
select select "1"
select select "2"
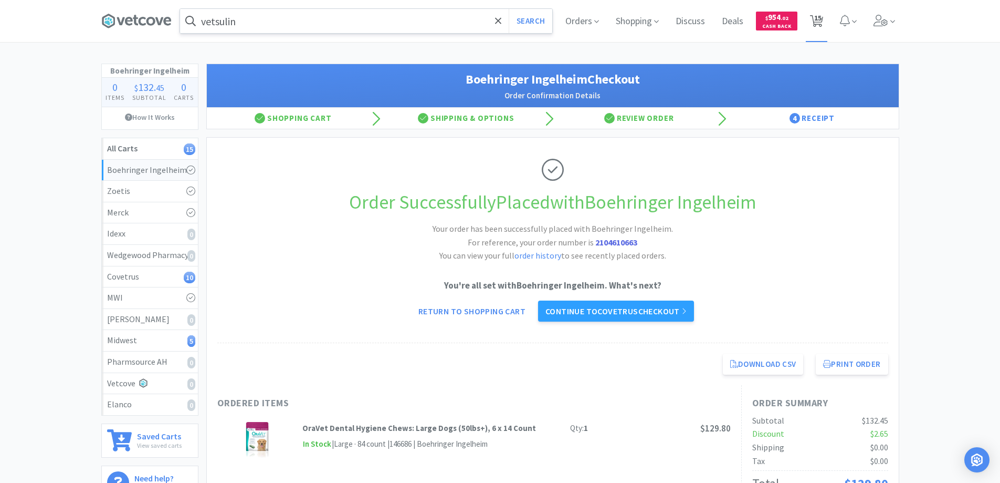
select select "3"
select select "1"
select select "20"
select select "2"
select select "1"
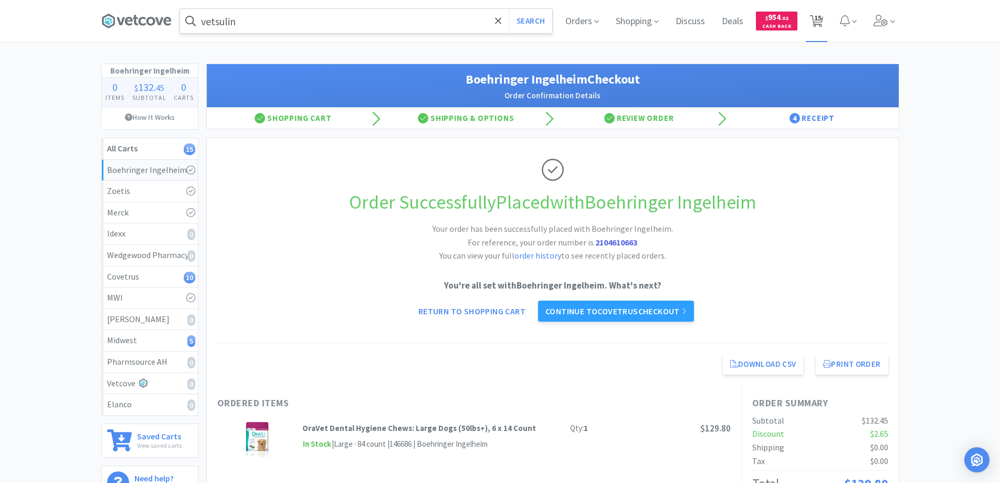
select select "4"
select select "1"
select select "2"
select select "1"
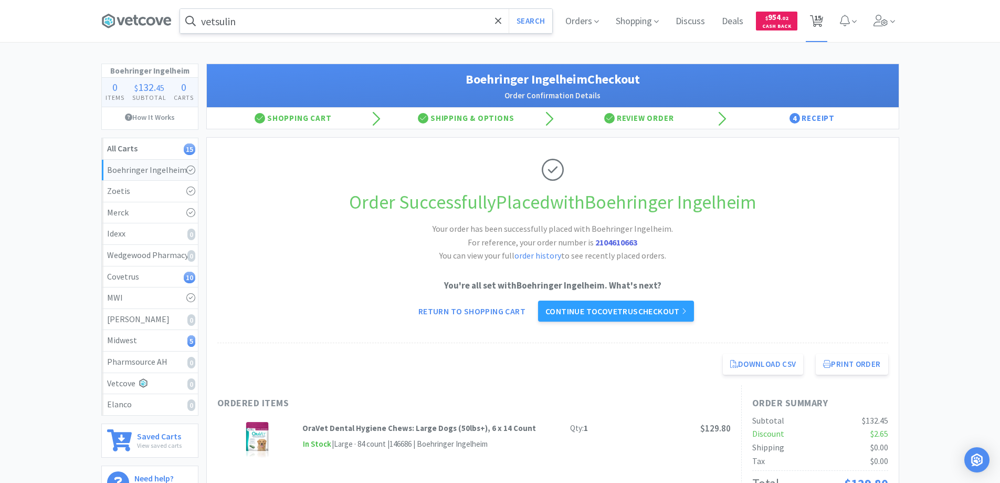
select select "1"
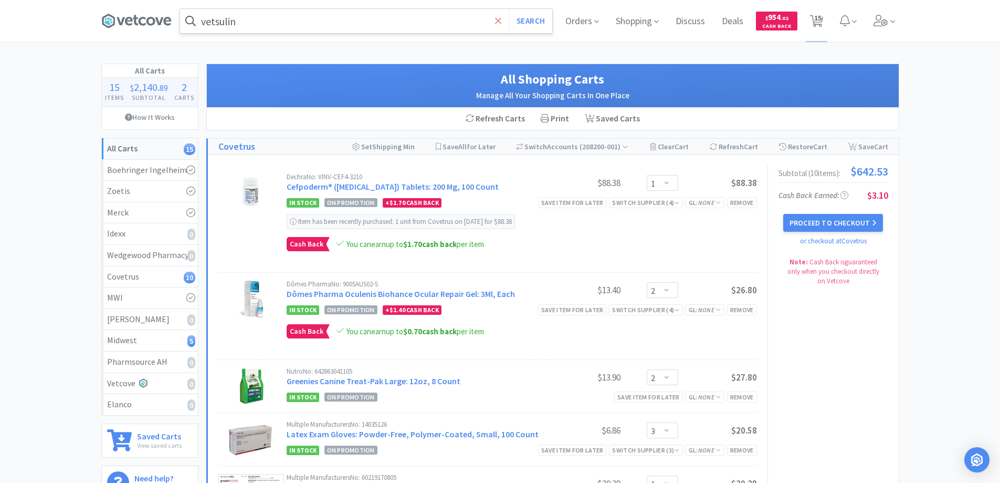
click at [499, 17] on icon at bounding box center [498, 21] width 7 height 11
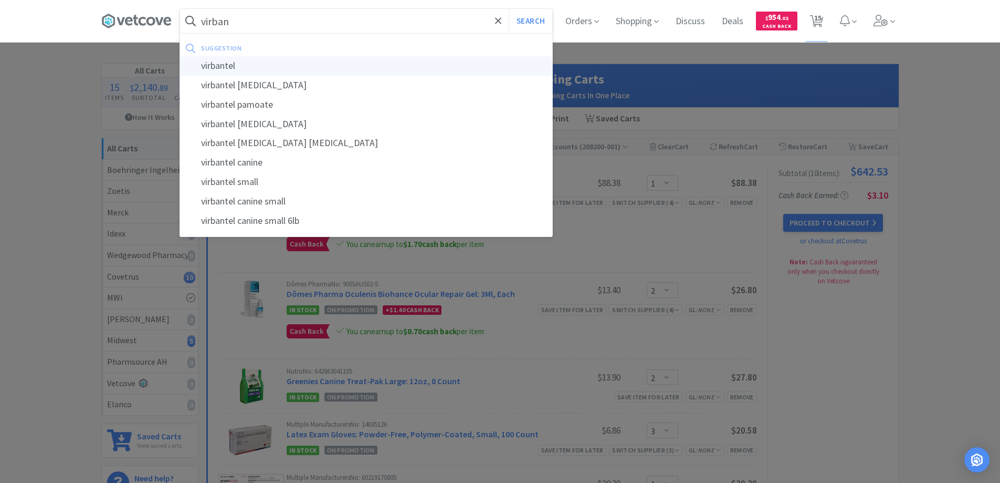
click at [215, 65] on div "virbantel" at bounding box center [366, 65] width 372 height 19
type input "virbantel"
select select "1"
select select "2"
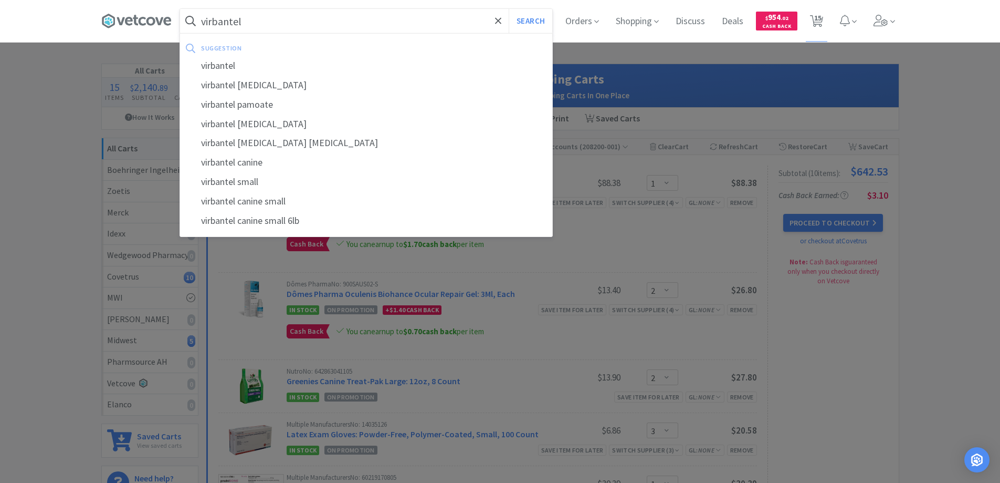
select select "3"
select select "1"
select select "20"
select select "2"
select select "1"
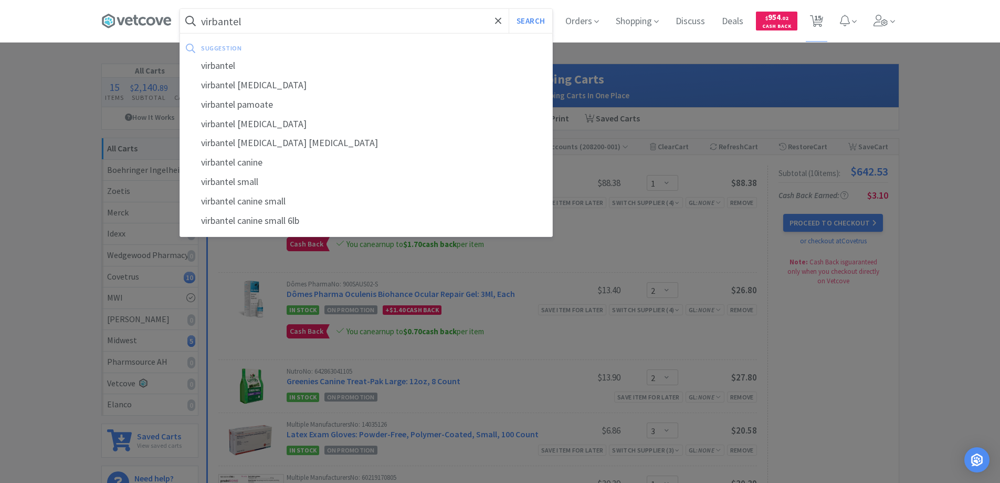
select select "4"
select select "1"
select select "2"
select select "1"
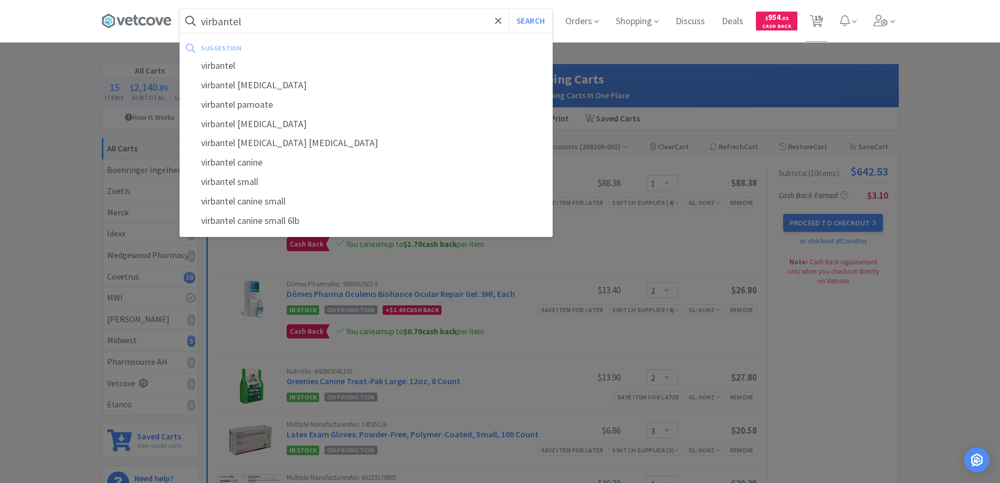
select select "1"
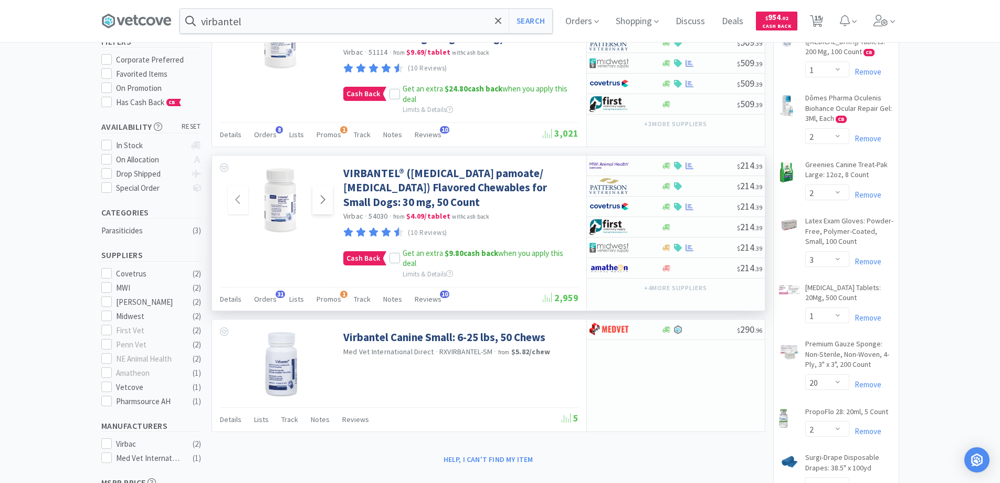
scroll to position [105, 0]
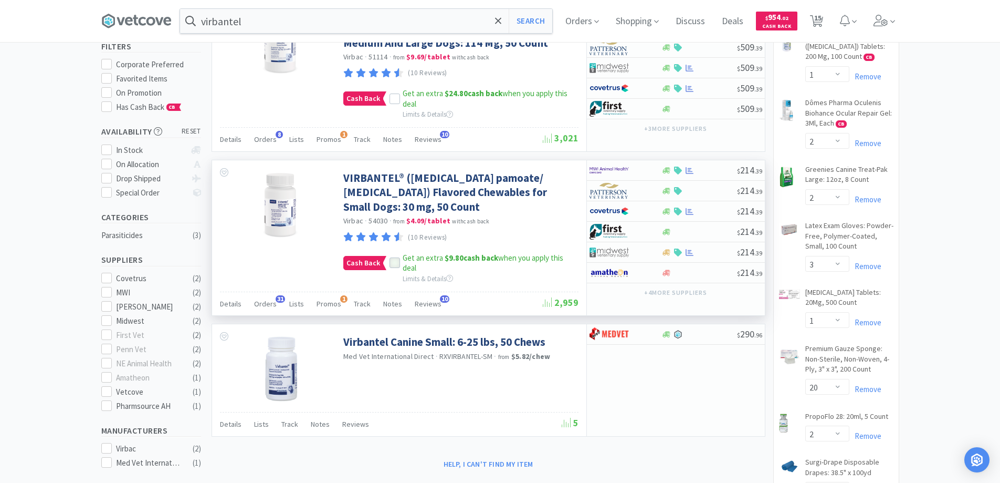
click at [391, 264] on icon at bounding box center [394, 262] width 7 height 5
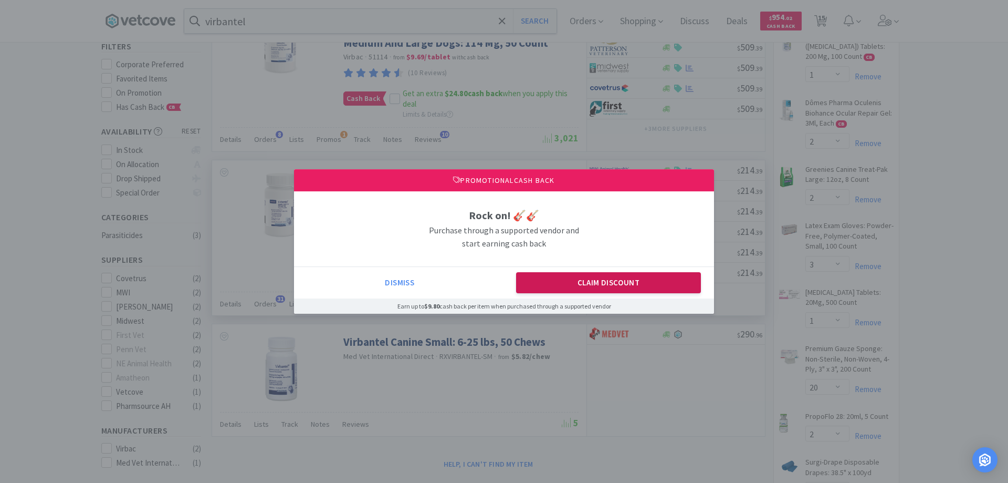
click at [538, 282] on button "Claim Discount" at bounding box center [608, 282] width 185 height 21
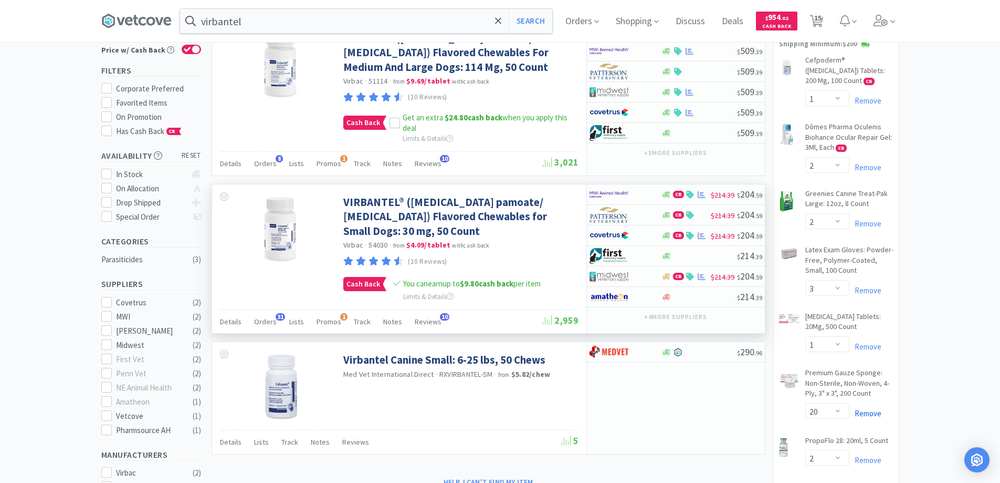
scroll to position [0, 0]
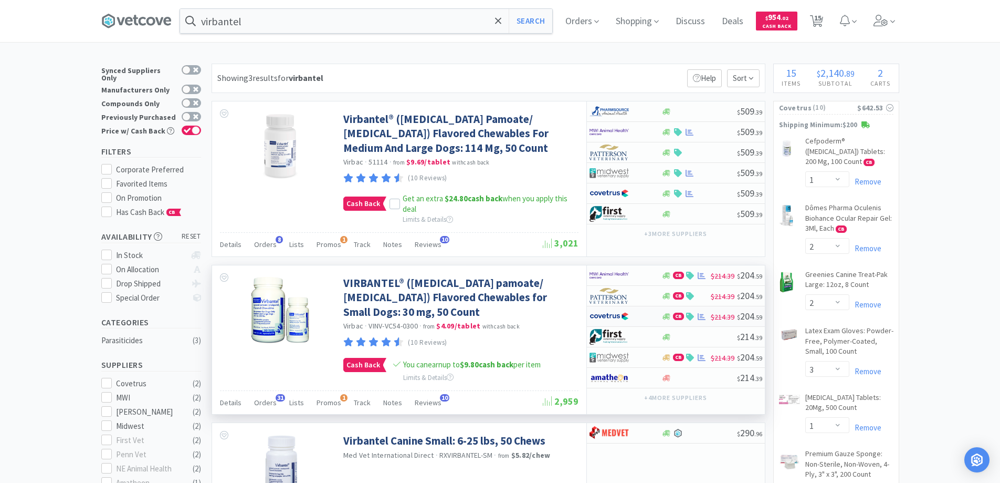
click at [646, 319] on div at bounding box center [619, 316] width 58 height 18
select select "1"
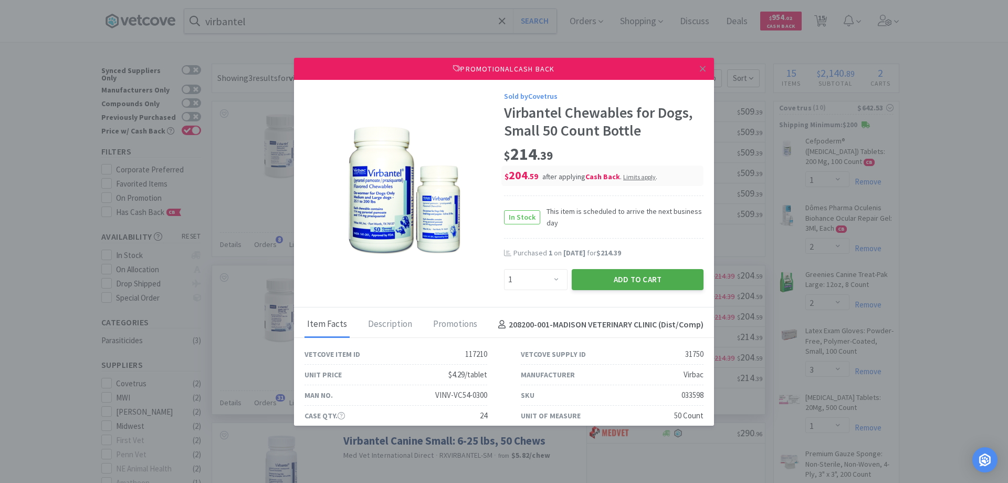
click at [614, 280] on button "Add to Cart" at bounding box center [638, 279] width 132 height 21
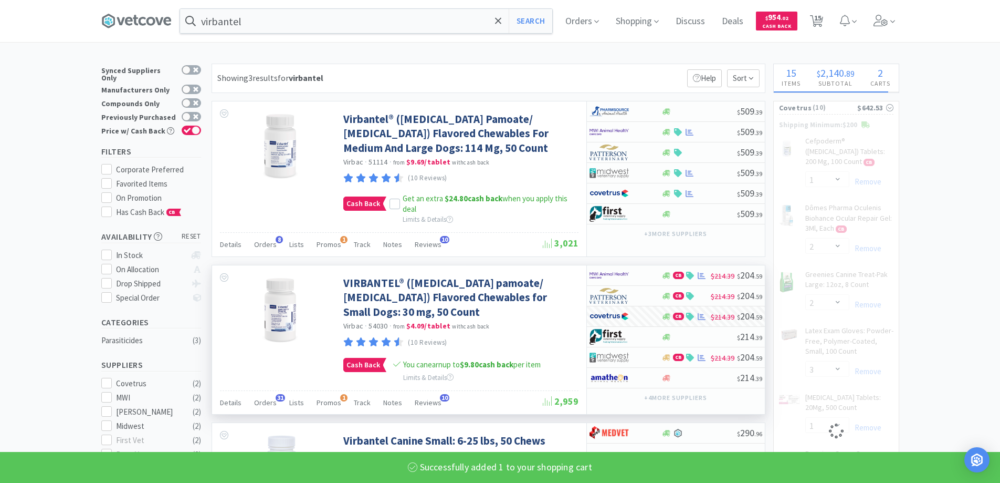
select select "1"
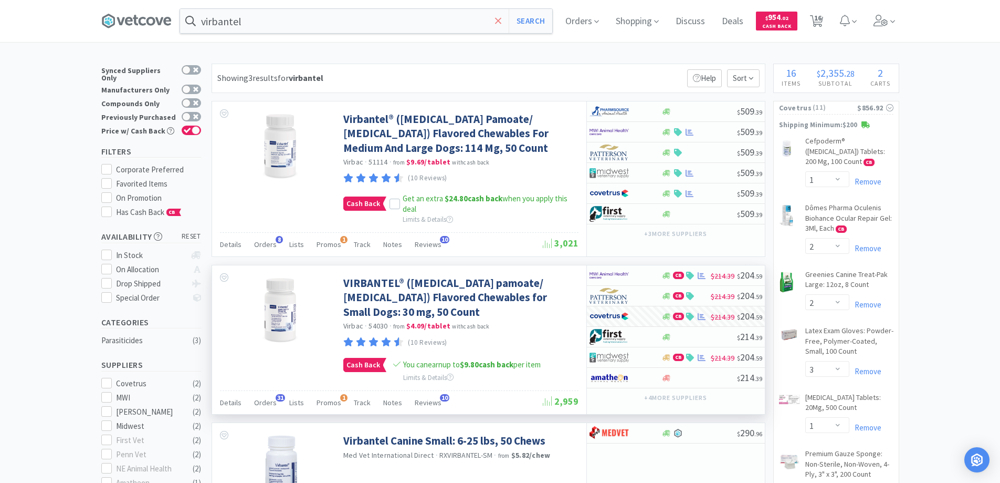
click at [501, 22] on icon at bounding box center [498, 20] width 6 height 6
click at [65, 274] on div at bounding box center [500, 241] width 1000 height 483
